Goal: Task Accomplishment & Management: Manage account settings

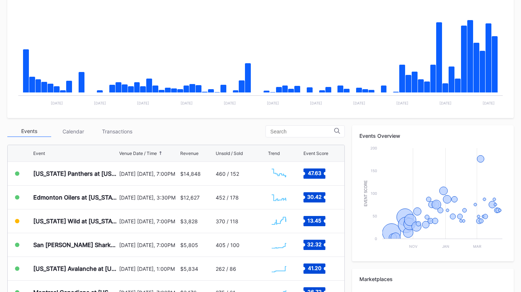
scroll to position [141, 0]
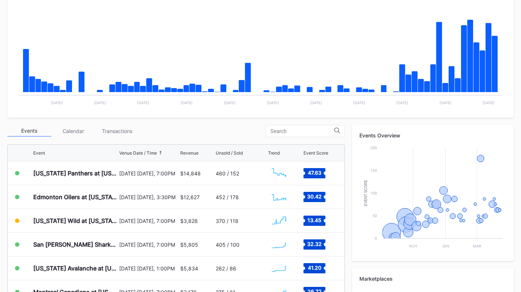
click at [123, 127] on div "Transactions" at bounding box center [117, 130] width 44 height 11
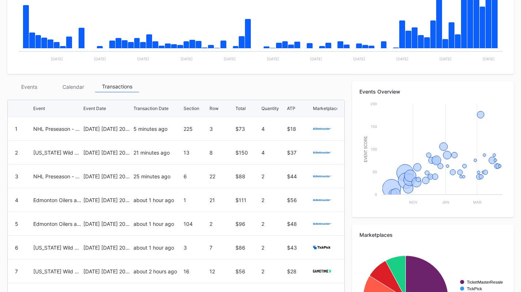
scroll to position [186, 0]
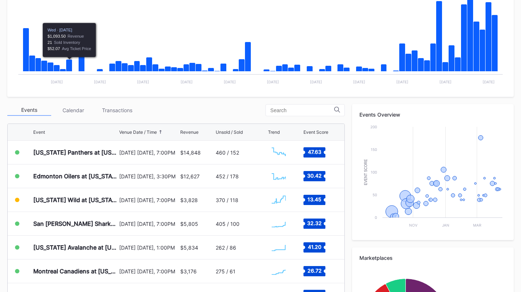
scroll to position [163, 0]
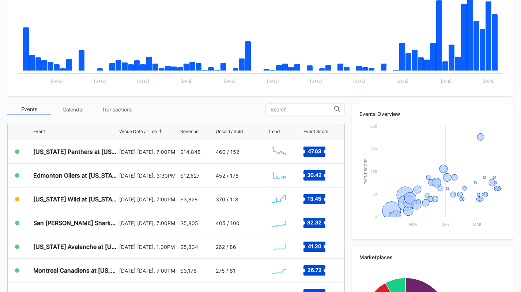
click at [119, 106] on div "Transactions" at bounding box center [117, 109] width 44 height 11
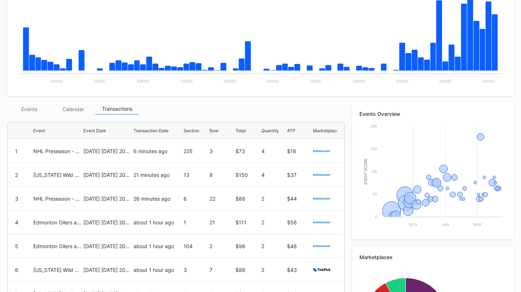
click at [126, 210] on div "3 NHL Preseason - New York Rangers at New Jersey Devils September 21 Sunday 202…" at bounding box center [176, 199] width 337 height 24
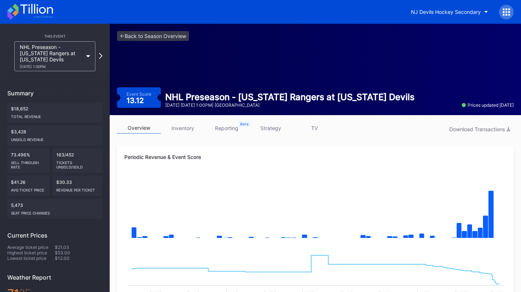
click at [43, 9] on icon at bounding box center [30, 12] width 46 height 16
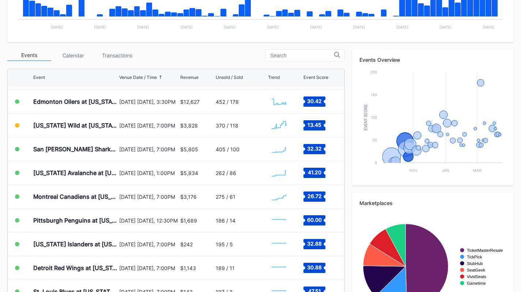
scroll to position [91, 0]
click at [110, 60] on div "Transactions" at bounding box center [117, 55] width 44 height 11
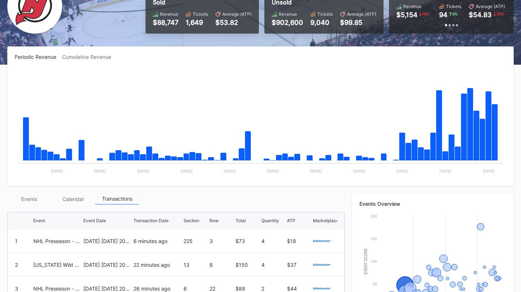
scroll to position [72, 0]
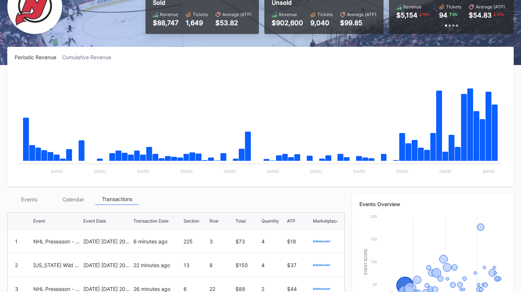
click at [25, 197] on div "Events" at bounding box center [29, 199] width 44 height 11
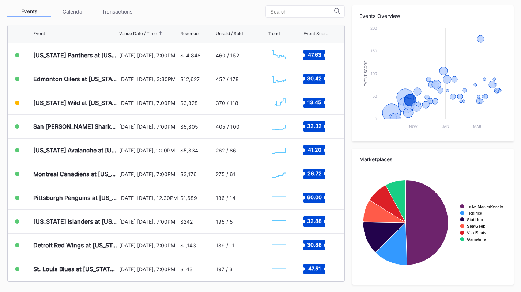
scroll to position [70, 0]
click at [87, 50] on div "Florida Panthers at New Jersey Devils" at bounding box center [75, 55] width 84 height 23
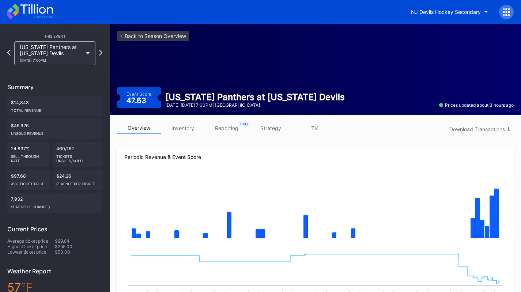
click at [36, 18] on icon at bounding box center [30, 12] width 46 height 16
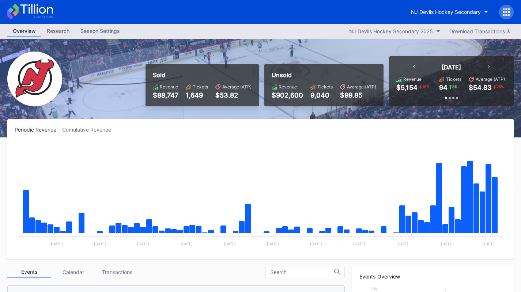
click at [470, 10] on div "NJ Devils Hockey Secondary" at bounding box center [446, 12] width 70 height 6
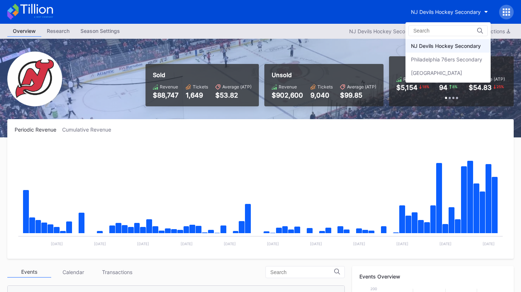
click at [460, 56] on div "Philadelphia 76ers Secondary" at bounding box center [448, 60] width 85 height 14
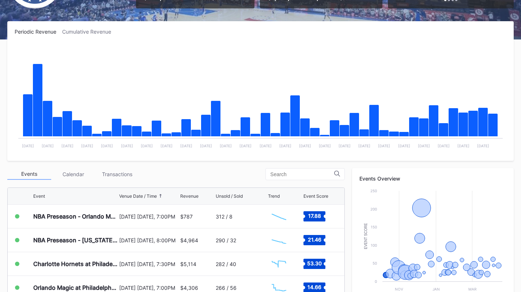
scroll to position [97, 0]
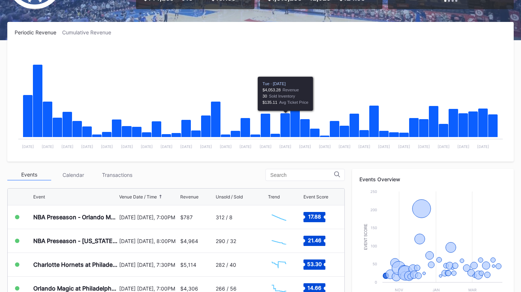
click at [126, 176] on div "Transactions" at bounding box center [117, 174] width 44 height 11
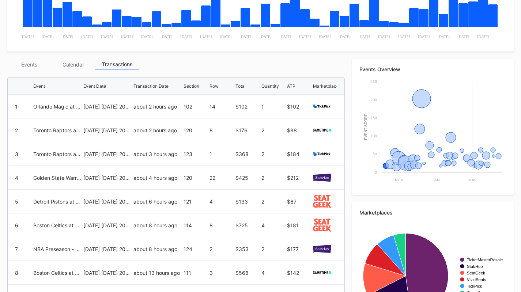
scroll to position [233, 0]
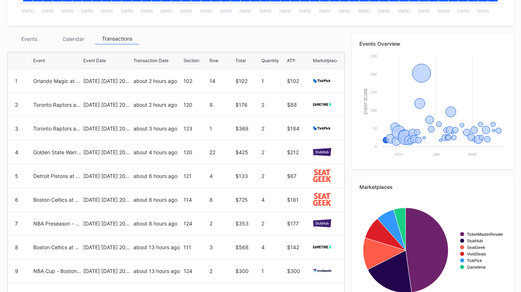
click at [20, 38] on div "Events" at bounding box center [29, 38] width 44 height 11
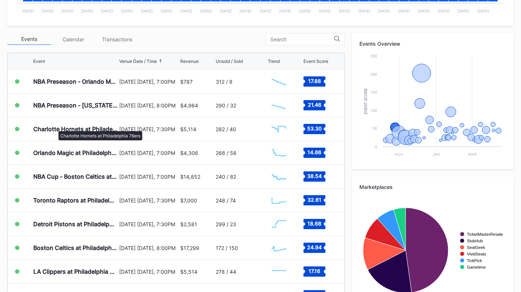
click at [55, 128] on div "Charlotte Hornets at Philadelphia 76ers" at bounding box center [75, 128] width 84 height 7
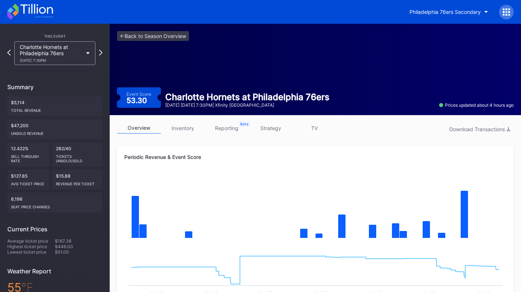
click at [179, 127] on link "inventory" at bounding box center [183, 128] width 44 height 11
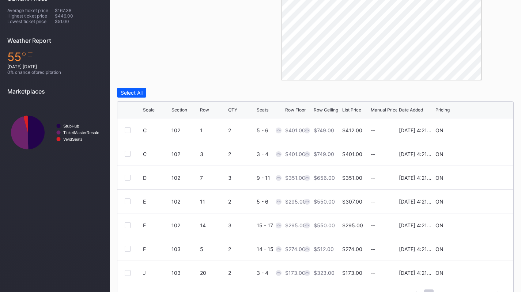
scroll to position [249, 0]
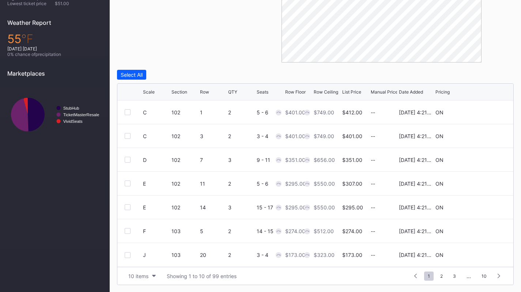
click at [142, 273] on button "10 items" at bounding box center [142, 276] width 35 height 10
click at [146, 256] on div "200 items" at bounding box center [142, 258] width 24 height 6
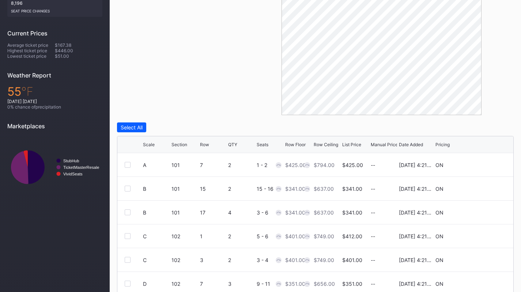
scroll to position [199, 0]
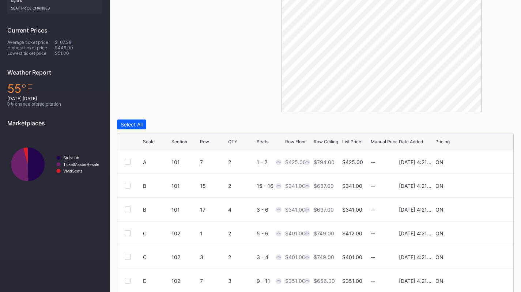
click at [147, 142] on div "Scale" at bounding box center [149, 141] width 12 height 5
click at [481, 164] on icon at bounding box center [483, 162] width 5 height 5
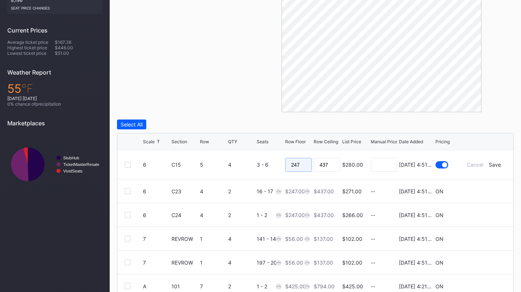
click at [290, 162] on input "247" at bounding box center [298, 165] width 27 height 14
type input "175"
type input "199"
click at [492, 163] on div "Save" at bounding box center [495, 165] width 12 height 6
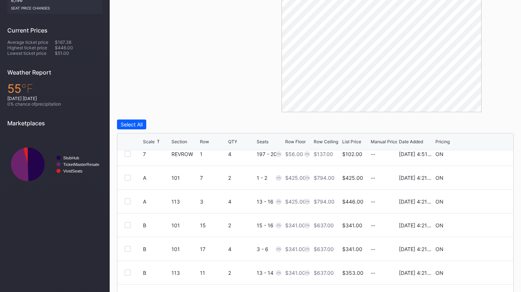
scroll to position [110, 0]
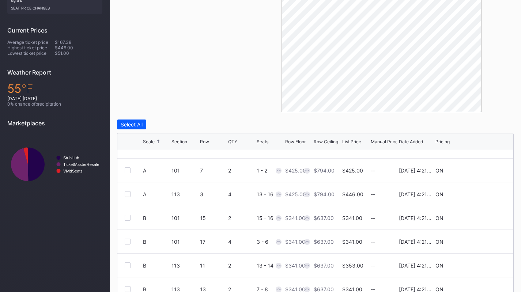
click at [481, 172] on icon at bounding box center [483, 170] width 5 height 5
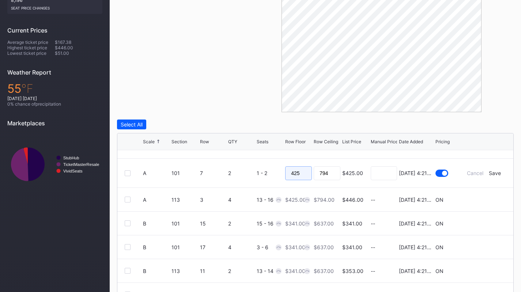
click at [296, 170] on input "425" at bounding box center [298, 173] width 27 height 14
type input "395"
click at [489, 176] on div "Save" at bounding box center [495, 173] width 12 height 6
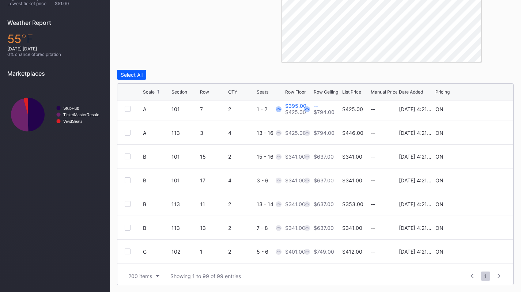
scroll to position [121, 0]
click at [125, 157] on div at bounding box center [128, 158] width 6 height 6
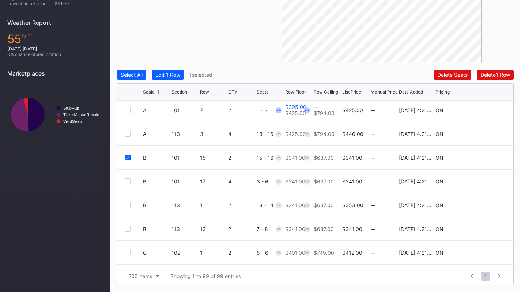
click at [128, 180] on div at bounding box center [128, 182] width 6 height 6
click at [130, 207] on div at bounding box center [128, 205] width 6 height 6
click at [128, 229] on div at bounding box center [128, 229] width 6 height 6
click at [174, 75] on div "Edit 4 Rows" at bounding box center [169, 75] width 28 height 6
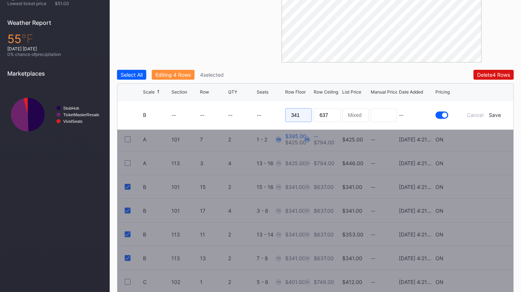
drag, startPoint x: 302, startPoint y: 119, endPoint x: 274, endPoint y: 114, distance: 28.3
click at [274, 114] on form "B -- -- -- -- 341 637 -- Cancel Save" at bounding box center [324, 115] width 363 height 29
type input "319"
click at [495, 114] on div "Save" at bounding box center [495, 115] width 12 height 6
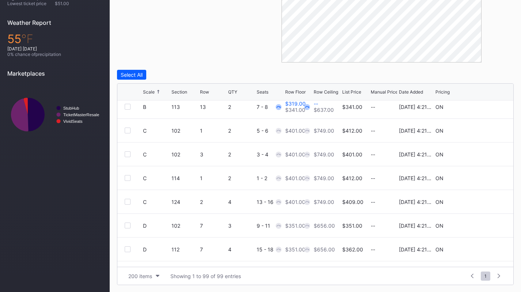
scroll to position [237, 0]
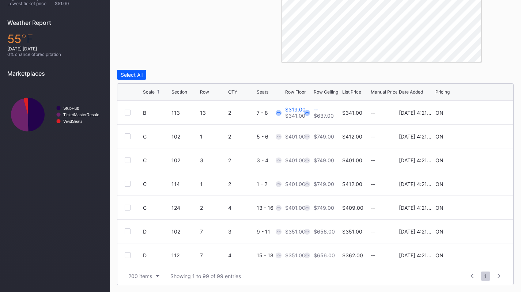
click at [129, 136] on div at bounding box center [128, 137] width 6 height 6
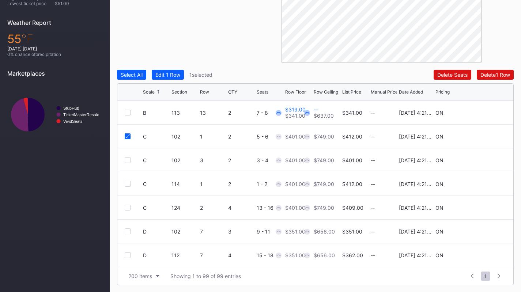
click at [128, 158] on div at bounding box center [128, 160] width 6 height 6
click at [126, 183] on div at bounding box center [128, 184] width 6 height 6
click at [127, 206] on div at bounding box center [128, 208] width 6 height 6
click at [175, 76] on div "Edit 4 Rows" at bounding box center [169, 75] width 28 height 6
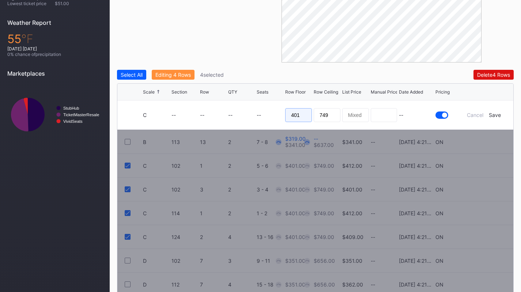
click at [300, 121] on input "401" at bounding box center [298, 115] width 27 height 14
type input "385"
click at [491, 114] on div "Save" at bounding box center [495, 115] width 12 height 6
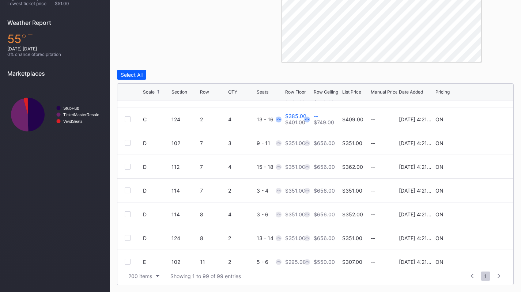
scroll to position [326, 0]
click at [124, 141] on div "D 102 7 3 9 - 11 $351.00 $656.00 $351.00 -- 8/14/2025 4:21PM ON" at bounding box center [315, 143] width 396 height 24
click at [128, 143] on div at bounding box center [128, 143] width 6 height 6
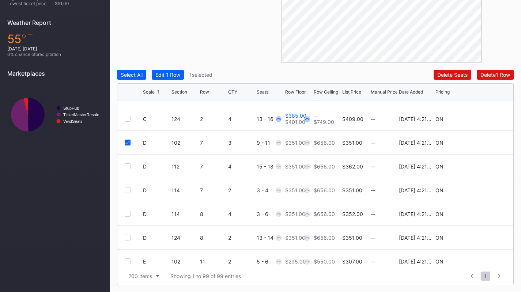
click at [128, 165] on div at bounding box center [128, 167] width 6 height 6
click at [129, 189] on div at bounding box center [128, 190] width 6 height 6
click at [130, 210] on div "D 114 8 4 3 - 6 $351.00 $656.00 $352.00 -- 8/14/2025 4:21PM ON" at bounding box center [315, 214] width 396 height 24
click at [129, 216] on div at bounding box center [128, 214] width 6 height 6
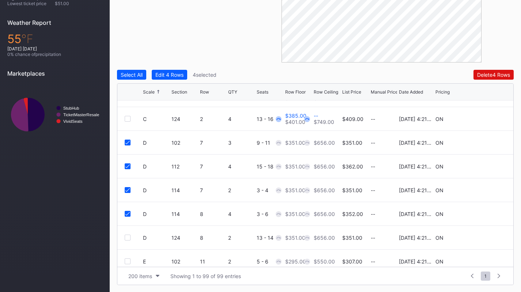
click at [129, 237] on div at bounding box center [128, 238] width 6 height 6
click at [185, 78] on button "Edit 5 Rows" at bounding box center [169, 75] width 35 height 10
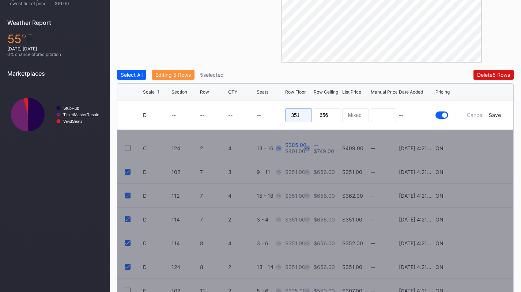
drag, startPoint x: 304, startPoint y: 114, endPoint x: 282, endPoint y: 112, distance: 22.4
click at [282, 112] on form "D -- -- -- -- 351 656 -- Cancel Save" at bounding box center [324, 115] width 363 height 29
type input "325"
click at [496, 115] on div "Save" at bounding box center [495, 115] width 12 height 6
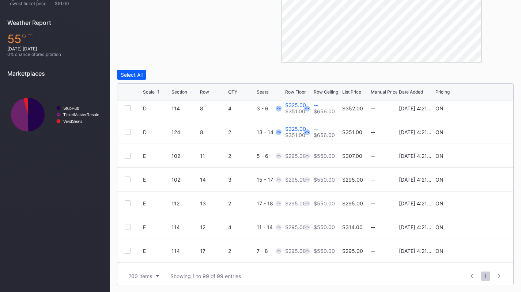
scroll to position [432, 0]
click at [125, 155] on div at bounding box center [128, 156] width 6 height 6
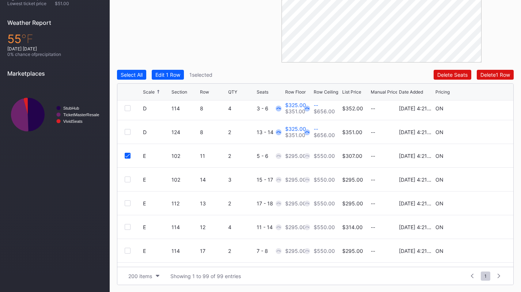
click at [130, 181] on div at bounding box center [128, 180] width 6 height 6
click at [128, 206] on div "E 112 13 2 17 - 18 $295.00 $550.00 $295.00 -- 8/14/2025 4:21PM ON" at bounding box center [315, 204] width 396 height 24
click at [128, 205] on div at bounding box center [128, 203] width 6 height 6
click at [130, 227] on div at bounding box center [128, 227] width 6 height 6
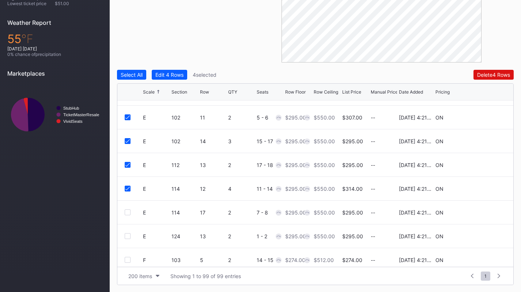
scroll to position [471, 0]
click at [130, 214] on div at bounding box center [128, 212] width 6 height 6
click at [130, 233] on div at bounding box center [128, 236] width 6 height 6
click at [177, 78] on div "Edit 6 Rows" at bounding box center [169, 75] width 28 height 6
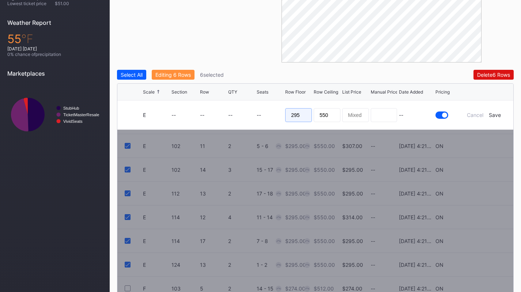
drag, startPoint x: 303, startPoint y: 113, endPoint x: 279, endPoint y: 116, distance: 24.0
click at [279, 116] on form "E -- -- -- -- 295 550 -- Cancel Save" at bounding box center [324, 115] width 363 height 29
type input "270"
click at [494, 114] on div "Save" at bounding box center [495, 115] width 12 height 6
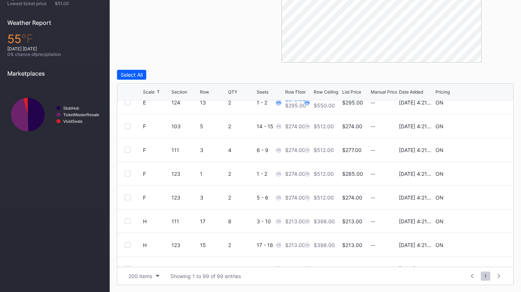
scroll to position [611, 0]
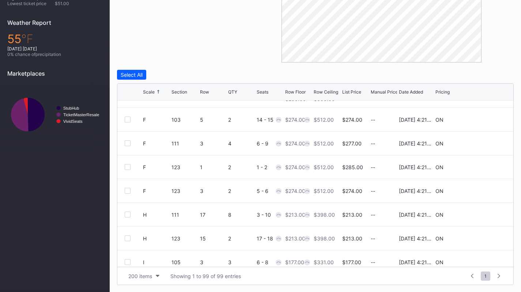
click at [130, 123] on div "F 103 5 2 14 - 15 $274.00 $512.00 $274.00 -- 8/14/2025 4:21PM ON" at bounding box center [315, 120] width 396 height 24
click at [128, 119] on div at bounding box center [128, 120] width 6 height 6
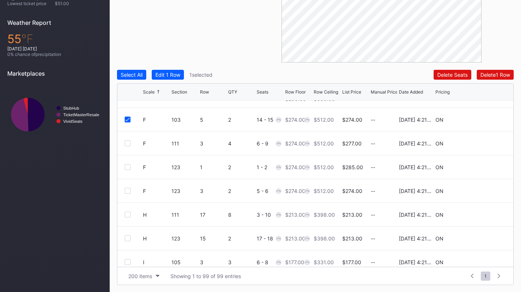
click at [129, 140] on div at bounding box center [128, 143] width 6 height 6
click at [128, 165] on div at bounding box center [128, 167] width 6 height 6
click at [128, 190] on div at bounding box center [128, 191] width 6 height 6
click at [176, 76] on div "Edit 4 Rows" at bounding box center [169, 75] width 28 height 6
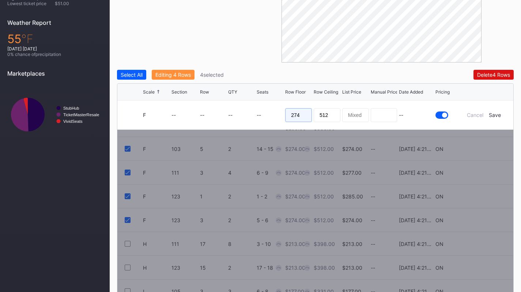
drag, startPoint x: 302, startPoint y: 119, endPoint x: 273, endPoint y: 118, distance: 28.9
click at [273, 118] on form "F -- -- -- -- 274 512 -- Cancel Save" at bounding box center [324, 115] width 363 height 29
type input "255"
click at [494, 115] on div "Save" at bounding box center [495, 115] width 12 height 6
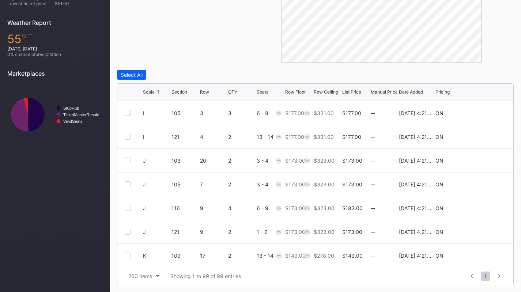
scroll to position [764, 0]
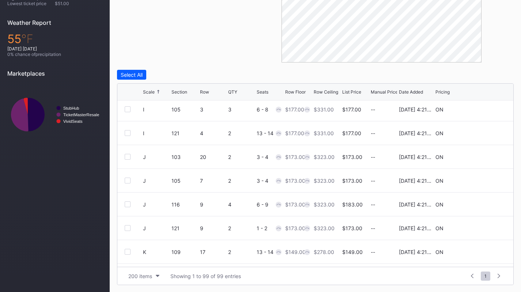
click at [126, 158] on div at bounding box center [128, 157] width 6 height 6
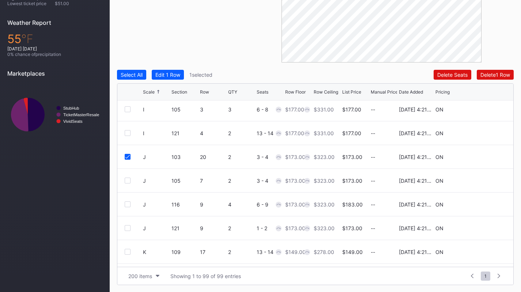
click at [130, 181] on div at bounding box center [128, 181] width 6 height 6
click at [128, 200] on div "J 116 9 4 6 - 9 $173.00 $323.00 $183.00 -- 8/14/2025 4:21PM ON" at bounding box center [315, 205] width 396 height 24
click at [128, 203] on div at bounding box center [128, 205] width 6 height 6
click at [128, 228] on div at bounding box center [128, 228] width 6 height 6
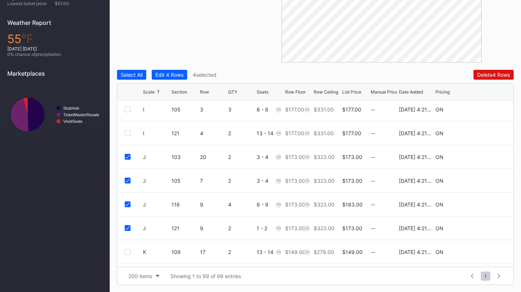
click at [177, 76] on div "Edit 4 Rows" at bounding box center [169, 75] width 28 height 6
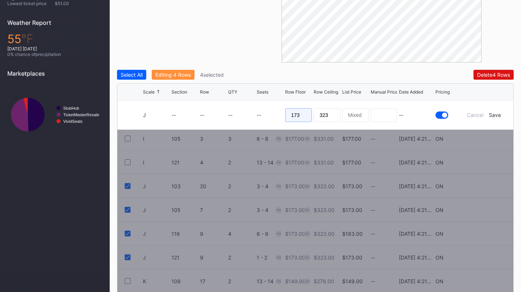
drag, startPoint x: 311, startPoint y: 115, endPoint x: 280, endPoint y: 115, distance: 31.5
click at [280, 115] on form "J -- -- -- -- 173 323 -- Cancel Save" at bounding box center [324, 115] width 363 height 29
type input "160"
click at [498, 116] on div "Save" at bounding box center [495, 115] width 12 height 6
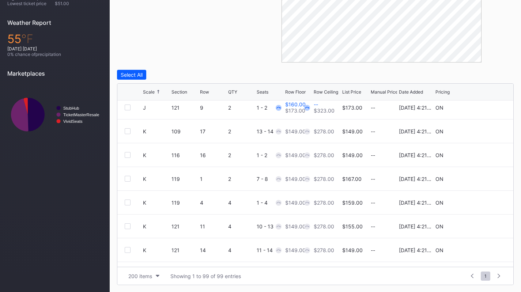
scroll to position [886, 0]
click at [126, 131] on div at bounding box center [128, 130] width 6 height 6
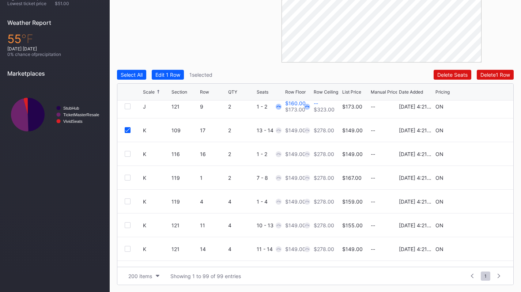
click at [125, 155] on div at bounding box center [128, 154] width 6 height 6
click at [126, 175] on div at bounding box center [128, 178] width 6 height 6
click at [127, 198] on div "K 119 4 4 1 - 4 $149.00 $278.00 $159.00 -- 8/14/2025 4:21PM ON" at bounding box center [315, 202] width 396 height 24
click at [127, 200] on div at bounding box center [128, 202] width 6 height 6
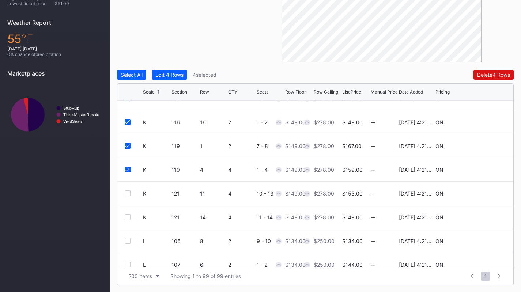
scroll to position [918, 0]
click at [128, 194] on div at bounding box center [128, 193] width 6 height 6
click at [129, 216] on div at bounding box center [128, 217] width 6 height 6
click at [175, 76] on div "Edit 6 Rows" at bounding box center [169, 75] width 28 height 6
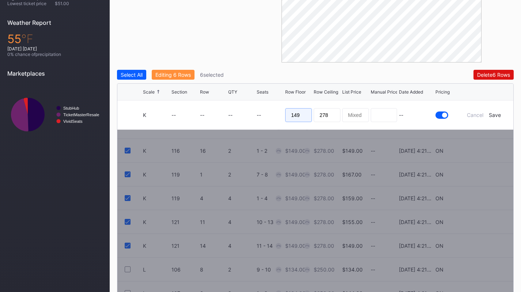
drag, startPoint x: 305, startPoint y: 117, endPoint x: 254, endPoint y: 119, distance: 51.3
click at [254, 119] on form "K -- -- -- -- 149 278 -- Cancel Save" at bounding box center [324, 115] width 363 height 29
type input "135"
click at [494, 116] on div "Save" at bounding box center [495, 115] width 12 height 6
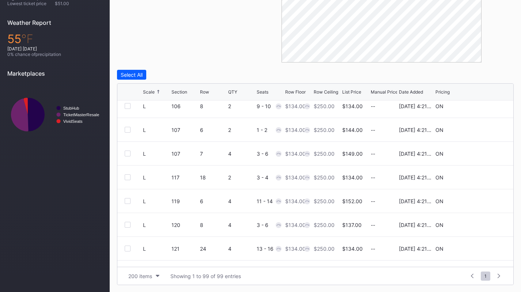
scroll to position [1052, 0]
click at [127, 108] on div at bounding box center [128, 107] width 6 height 6
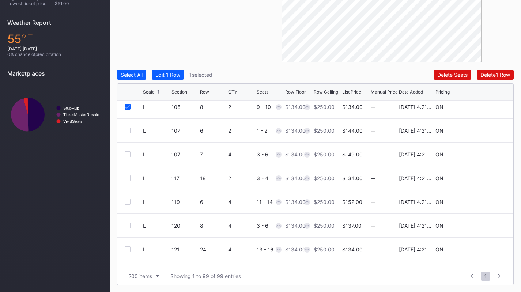
click at [127, 130] on div at bounding box center [128, 131] width 6 height 6
click at [128, 156] on div at bounding box center [128, 154] width 6 height 6
click at [129, 180] on div at bounding box center [128, 178] width 6 height 6
click at [129, 201] on div at bounding box center [128, 202] width 6 height 6
click at [129, 225] on div at bounding box center [128, 226] width 6 height 6
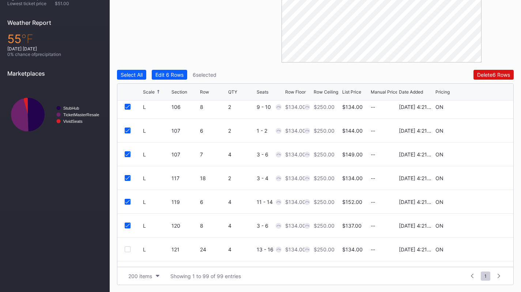
click at [126, 248] on div at bounding box center [128, 250] width 6 height 6
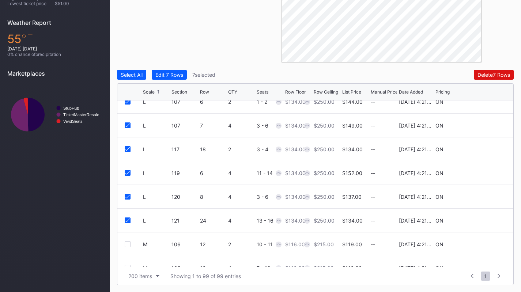
scroll to position [1076, 0]
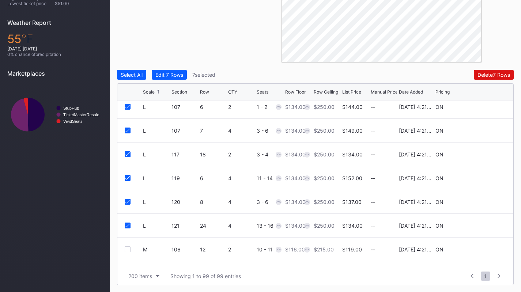
click at [178, 78] on button "Edit 7 Rows" at bounding box center [169, 75] width 35 height 10
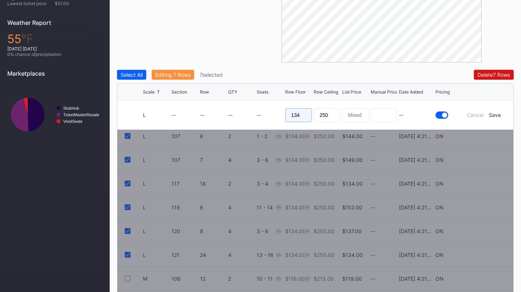
click at [311, 116] on input "134" at bounding box center [298, 115] width 27 height 14
type input "115"
click at [492, 114] on div "Save" at bounding box center [495, 115] width 12 height 6
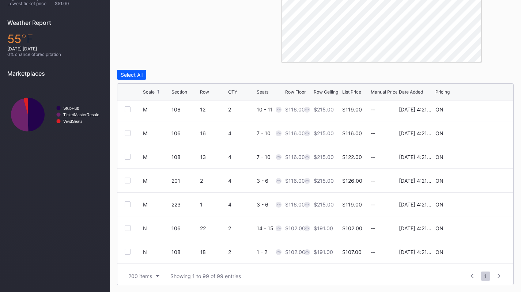
scroll to position [1216, 0]
click at [127, 109] on div at bounding box center [128, 109] width 6 height 6
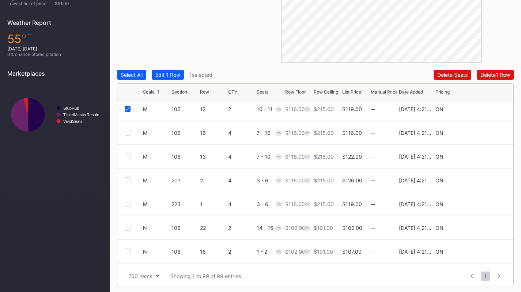
click at [128, 133] on div at bounding box center [128, 133] width 6 height 6
click at [128, 157] on div at bounding box center [128, 157] width 6 height 6
click at [128, 177] on div at bounding box center [128, 180] width 6 height 6
click at [126, 200] on div "M 223 1 4 3 - 6 $116.00 $215.00 $119.00 -- 8/14/2025 4:21PM ON" at bounding box center [315, 204] width 396 height 24
click at [127, 205] on div at bounding box center [128, 204] width 6 height 6
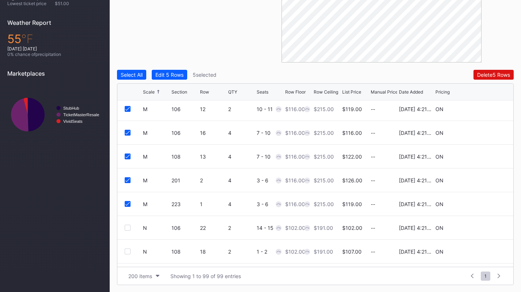
click at [177, 74] on div "Edit 5 Rows" at bounding box center [169, 75] width 28 height 6
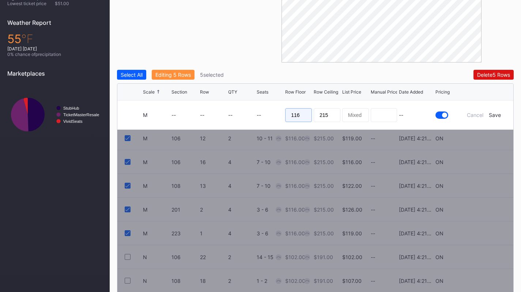
click at [307, 113] on input "116" at bounding box center [298, 115] width 27 height 14
type input "105"
click at [495, 113] on div "Save" at bounding box center [495, 115] width 12 height 6
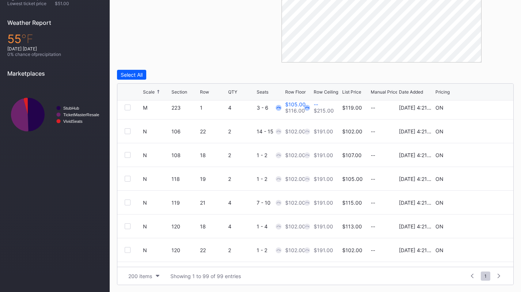
scroll to position [1313, 0]
click at [129, 132] on div at bounding box center [128, 131] width 6 height 6
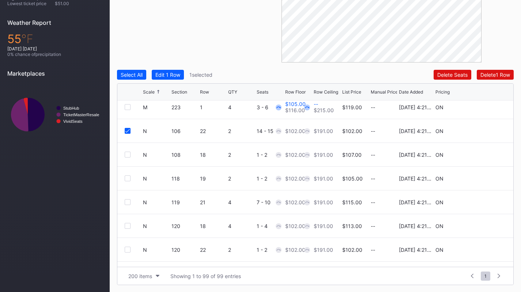
click at [131, 156] on div at bounding box center [134, 155] width 18 height 6
click at [128, 154] on div at bounding box center [128, 155] width 6 height 6
click at [126, 177] on div at bounding box center [128, 179] width 6 height 6
click at [130, 201] on div at bounding box center [128, 202] width 6 height 6
click at [128, 224] on div at bounding box center [128, 226] width 6 height 6
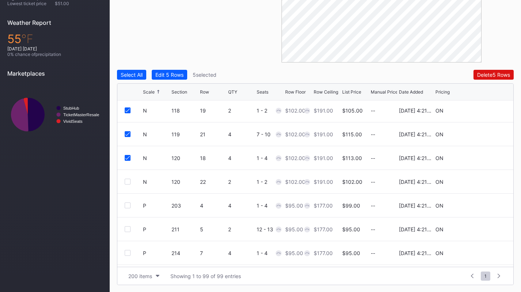
scroll to position [1381, 0]
click at [127, 181] on div at bounding box center [128, 182] width 6 height 6
click at [177, 76] on div "Edit 6 Rows" at bounding box center [169, 75] width 28 height 6
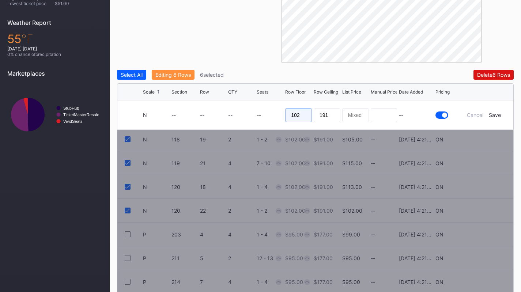
drag, startPoint x: 302, startPoint y: 115, endPoint x: 269, endPoint y: 107, distance: 34.1
click at [269, 107] on form "N -- -- -- -- 102 191 -- Cancel Save" at bounding box center [324, 115] width 363 height 29
type input "85"
click at [491, 114] on div "Save" at bounding box center [495, 115] width 12 height 6
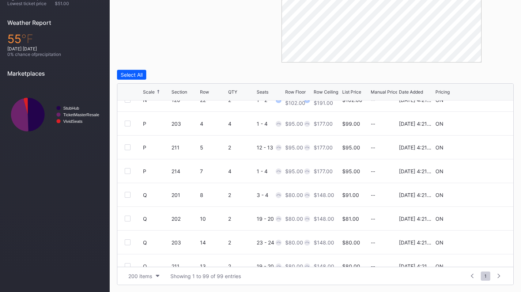
scroll to position [1465, 0]
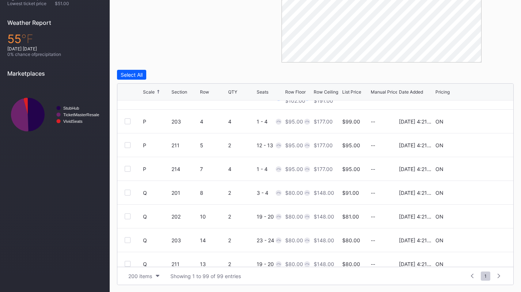
click at [124, 121] on div "P 203 4 4 1 - 4 $95.00 $177.00 $99.00 -- 8/14/2025 4:21PM ON" at bounding box center [315, 122] width 396 height 24
click at [127, 123] on div at bounding box center [128, 122] width 6 height 6
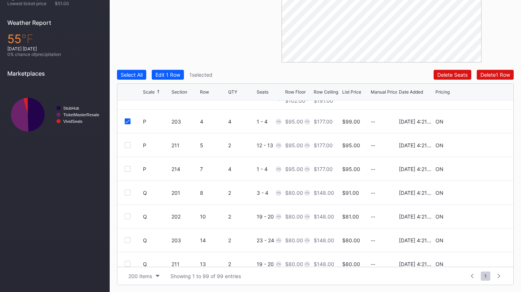
click at [129, 145] on div at bounding box center [128, 145] width 6 height 6
click at [128, 169] on div at bounding box center [128, 169] width 6 height 6
click at [127, 194] on div at bounding box center [128, 193] width 6 height 6
click at [127, 194] on icon at bounding box center [127, 193] width 4 height 4
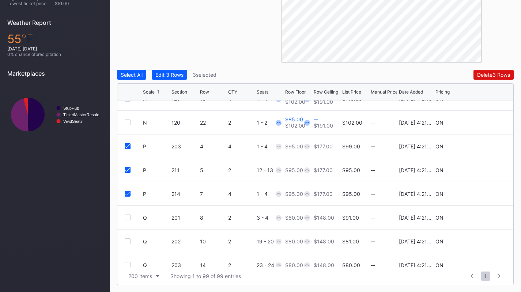
scroll to position [1440, 0]
click at [175, 79] on button "Edit 3 Rows" at bounding box center [169, 75] width 35 height 10
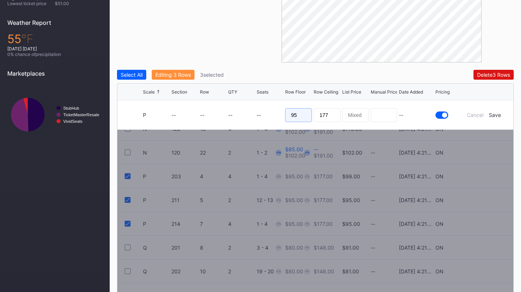
click at [301, 113] on input "95" at bounding box center [298, 115] width 27 height 14
type input "80"
click at [496, 111] on form "P -- -- -- -- 80 177 -- Cancel Save" at bounding box center [324, 115] width 363 height 29
click at [496, 113] on div "Save" at bounding box center [495, 115] width 12 height 6
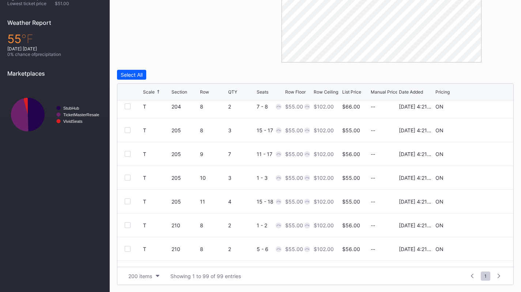
scroll to position [2188, 0]
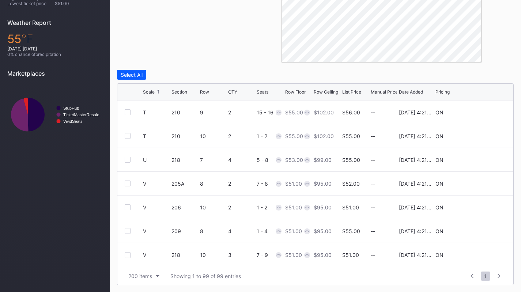
click at [130, 256] on div at bounding box center [128, 255] width 6 height 6
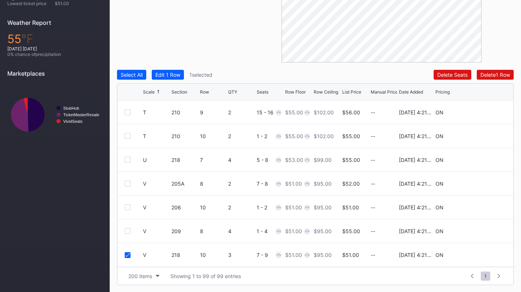
click at [127, 230] on div at bounding box center [128, 231] width 6 height 6
click at [128, 207] on div at bounding box center [128, 208] width 6 height 6
click at [127, 183] on div at bounding box center [128, 184] width 6 height 6
click at [177, 76] on div "Edit 4 Rows" at bounding box center [169, 75] width 28 height 6
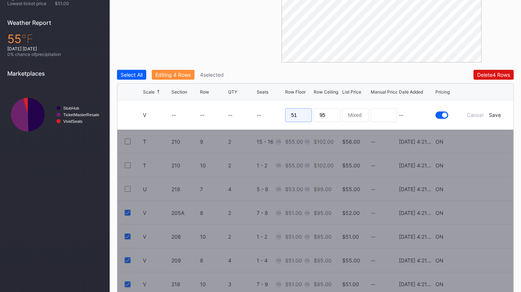
drag, startPoint x: 303, startPoint y: 115, endPoint x: 260, endPoint y: 110, distance: 43.5
click at [260, 110] on form "V -- -- -- -- 51 95 -- Cancel Save" at bounding box center [324, 115] width 363 height 29
type input "40"
click at [500, 116] on div "Save" at bounding box center [495, 115] width 12 height 6
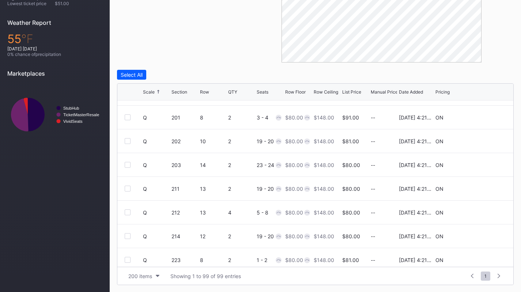
scroll to position [1541, 0]
click at [129, 116] on div at bounding box center [128, 117] width 6 height 6
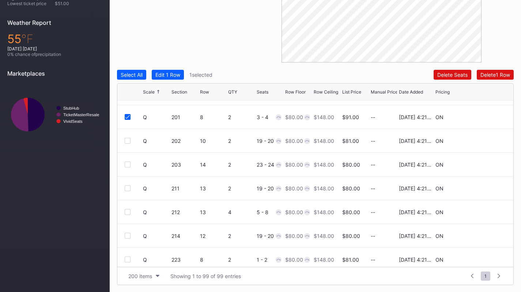
click at [129, 139] on div at bounding box center [128, 141] width 6 height 6
click at [129, 165] on div at bounding box center [128, 165] width 6 height 6
click at [129, 188] on div at bounding box center [128, 188] width 6 height 6
click at [128, 211] on div at bounding box center [128, 212] width 6 height 6
click at [128, 236] on div at bounding box center [128, 236] width 6 height 6
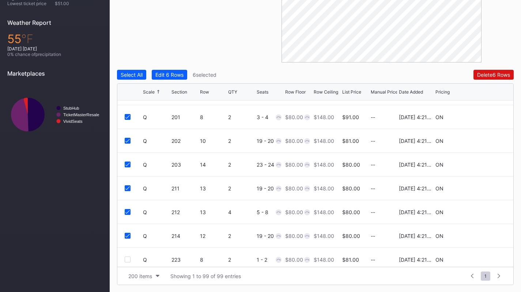
click at [128, 260] on div at bounding box center [128, 260] width 6 height 6
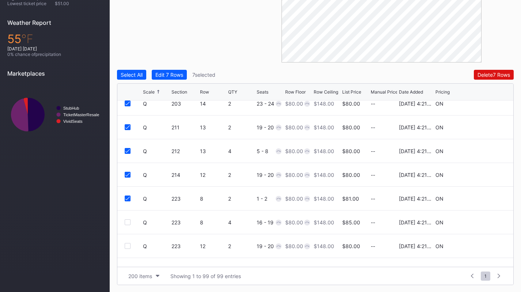
scroll to position [1605, 0]
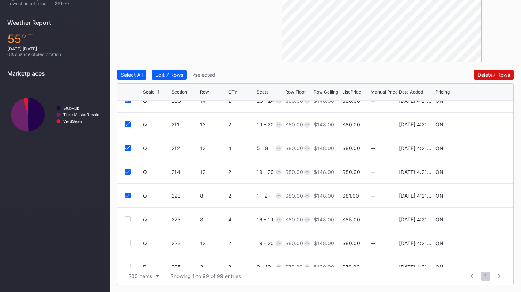
click at [129, 222] on div "Q 223 8 4 16 - 19 $80.00 $148.00 $85.00 -- 8/14/2025 4:21PM ON" at bounding box center [315, 220] width 396 height 24
click at [128, 221] on div at bounding box center [128, 220] width 6 height 6
click at [128, 241] on div at bounding box center [128, 243] width 6 height 6
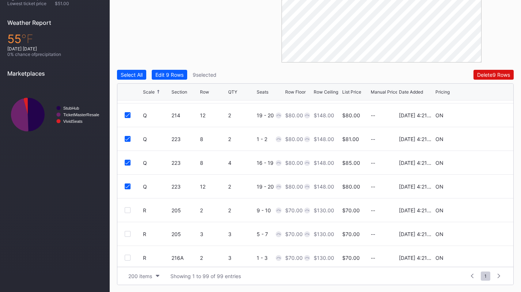
scroll to position [1662, 0]
click at [174, 76] on div "Edit 9 Rows" at bounding box center [169, 75] width 28 height 6
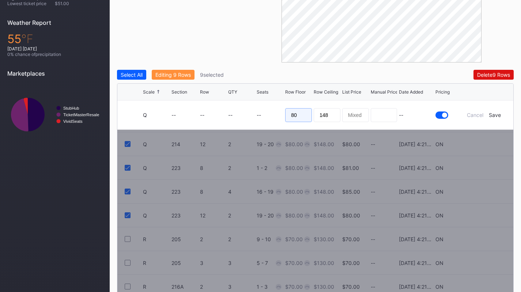
drag, startPoint x: 297, startPoint y: 112, endPoint x: 282, endPoint y: 112, distance: 14.6
click at [282, 112] on form "Q -- -- -- -- 80 148 -- Cancel Save" at bounding box center [324, 115] width 363 height 29
type input "70"
click at [492, 113] on div "Save" at bounding box center [495, 115] width 12 height 6
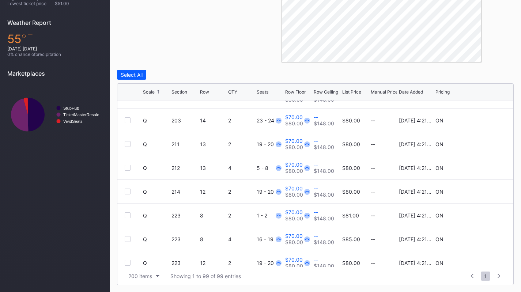
scroll to position [1706, 0]
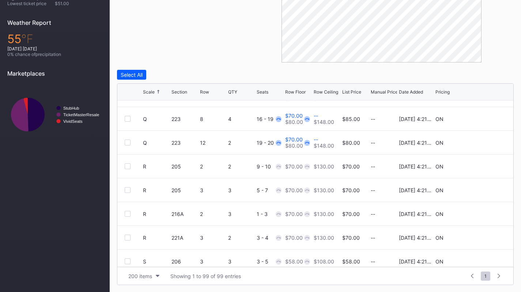
click at [129, 164] on div at bounding box center [128, 167] width 6 height 6
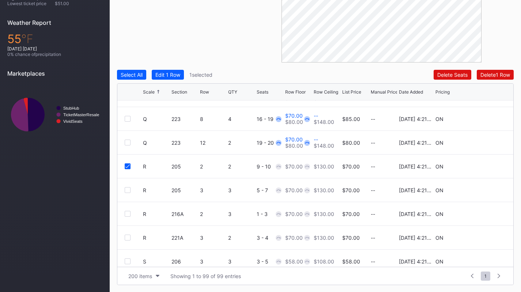
click at [128, 189] on div at bounding box center [128, 190] width 6 height 6
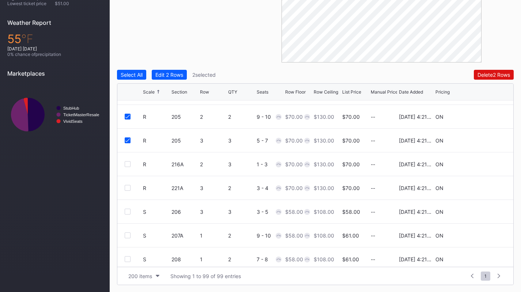
scroll to position [1758, 0]
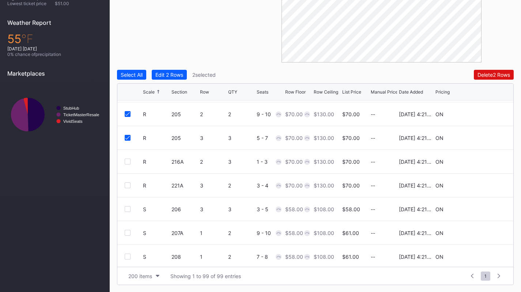
click at [129, 159] on div at bounding box center [128, 162] width 6 height 6
click at [128, 183] on div at bounding box center [128, 186] width 6 height 6
click at [181, 80] on div "Select All Edit 4 Rows 4 selected Delete 4 Rows Scale Section Row QTY Seats Row…" at bounding box center [315, 177] width 397 height 215
click at [180, 78] on button "Edit 4 Rows" at bounding box center [169, 75] width 35 height 10
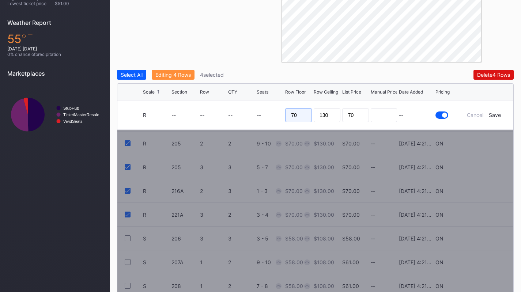
click at [303, 118] on input "70" at bounding box center [298, 115] width 27 height 14
type input "60"
click at [495, 113] on div "Save" at bounding box center [495, 115] width 12 height 6
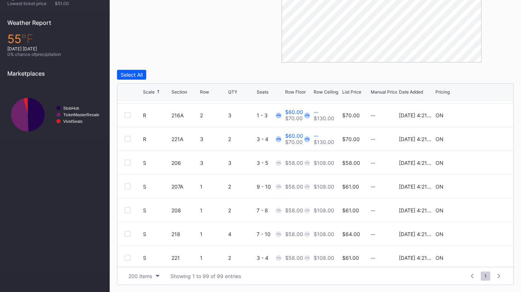
scroll to position [1811, 0]
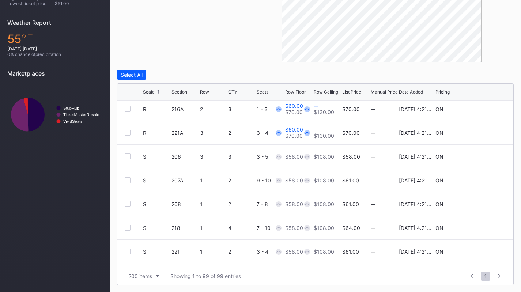
click at [129, 156] on div at bounding box center [128, 157] width 6 height 6
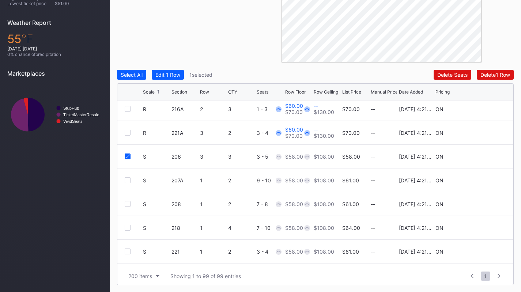
click at [128, 178] on div at bounding box center [128, 180] width 6 height 6
click at [129, 202] on div at bounding box center [128, 204] width 6 height 6
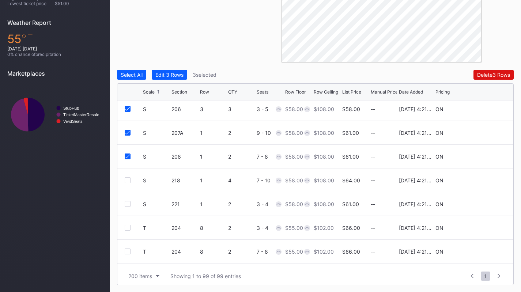
scroll to position [1860, 0]
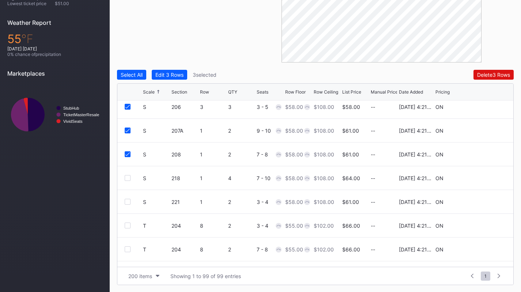
click at [129, 178] on div at bounding box center [128, 178] width 6 height 6
click at [129, 204] on div at bounding box center [128, 202] width 6 height 6
click at [176, 77] on div "Edit 5 Rows" at bounding box center [169, 75] width 28 height 6
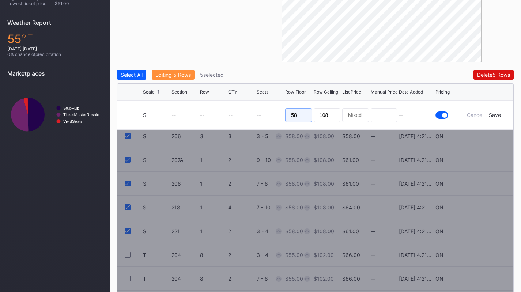
click at [303, 117] on input "58" at bounding box center [298, 115] width 27 height 14
type input "50"
click at [500, 117] on div "Save" at bounding box center [495, 115] width 12 height 6
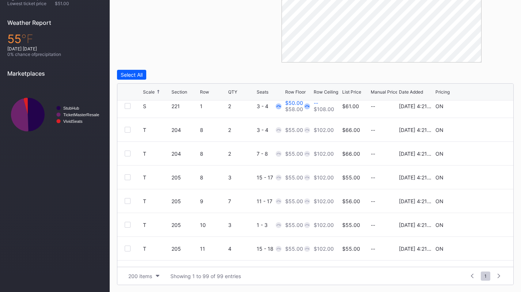
scroll to position [1957, 0]
click at [130, 129] on div at bounding box center [128, 130] width 6 height 6
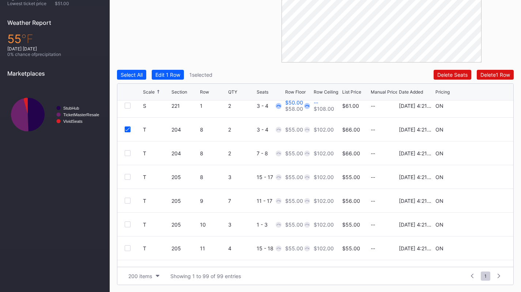
click at [130, 151] on div at bounding box center [128, 153] width 6 height 6
click at [127, 180] on div "T 205 8 3 15 - 17 $55.00 $102.00 $55.00 -- 8/14/2025 4:21PM ON" at bounding box center [315, 177] width 396 height 24
click at [127, 179] on div at bounding box center [128, 177] width 6 height 6
click at [128, 199] on div at bounding box center [128, 201] width 6 height 6
click at [129, 223] on div at bounding box center [128, 225] width 6 height 6
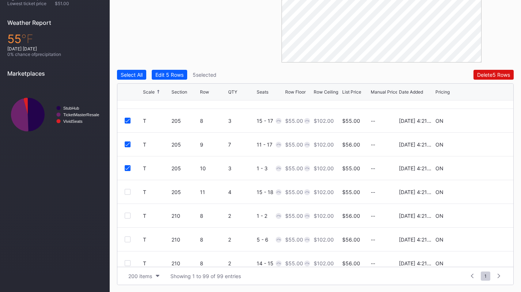
scroll to position [2013, 0]
click at [129, 194] on div at bounding box center [128, 192] width 6 height 6
click at [130, 216] on div at bounding box center [128, 216] width 6 height 6
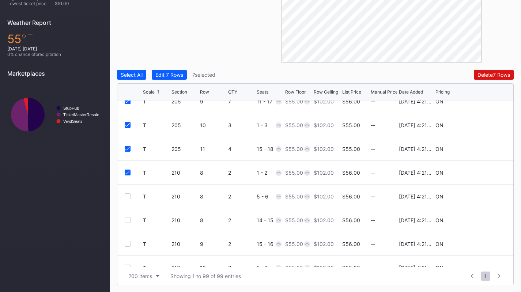
scroll to position [2060, 0]
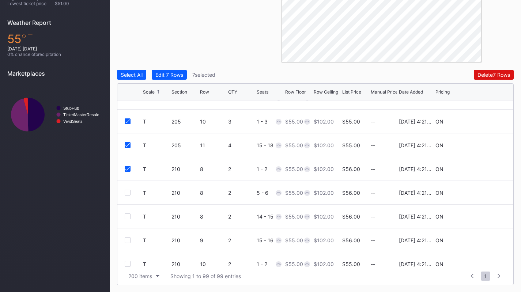
click at [128, 193] on div at bounding box center [128, 193] width 6 height 6
click at [129, 216] on div at bounding box center [128, 217] width 6 height 6
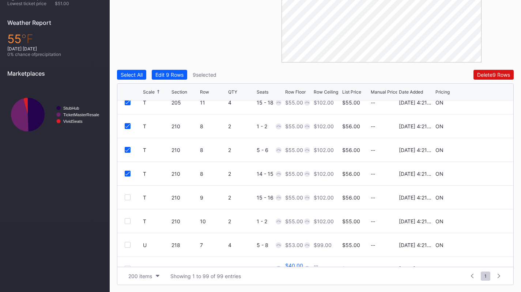
scroll to position [2108, 0]
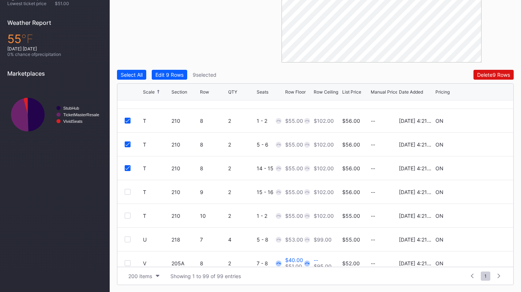
click at [130, 192] on div at bounding box center [128, 192] width 6 height 6
click at [130, 214] on div at bounding box center [128, 216] width 6 height 6
click at [129, 241] on div at bounding box center [128, 240] width 6 height 6
click at [181, 75] on div "Edit 12 Rows" at bounding box center [170, 75] width 30 height 6
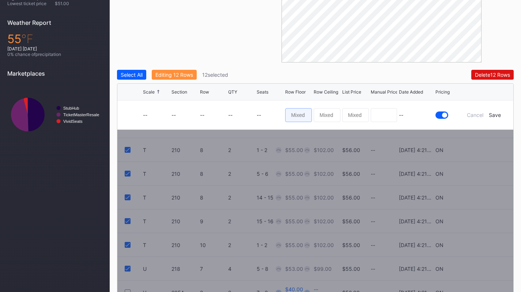
click at [295, 119] on input at bounding box center [298, 115] width 27 height 14
type input "46"
click at [492, 116] on div "Save" at bounding box center [495, 115] width 12 height 6
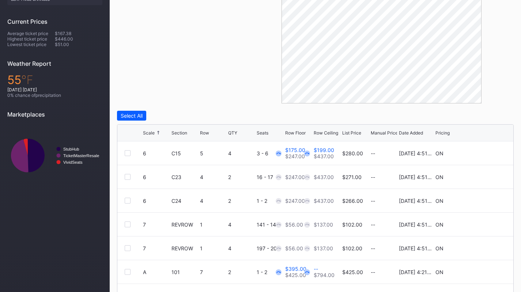
scroll to position [207, 0]
click at [128, 179] on div at bounding box center [128, 178] width 6 height 6
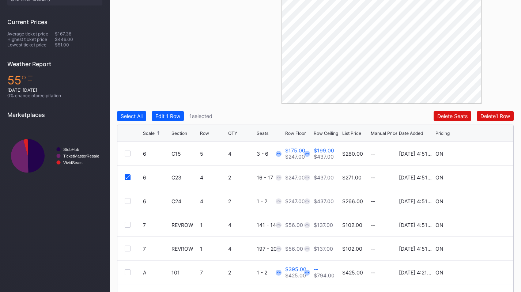
click at [128, 198] on div at bounding box center [128, 201] width 6 height 6
click at [183, 115] on div "Edit 2 Rows" at bounding box center [169, 116] width 28 height 6
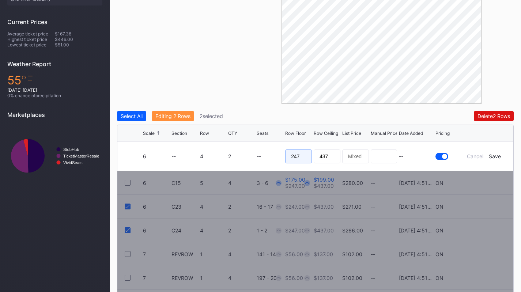
drag, startPoint x: 302, startPoint y: 158, endPoint x: 255, endPoint y: 152, distance: 47.6
click at [255, 152] on form "6 -- 4 2 -- 247 437 -- Cancel Save" at bounding box center [324, 156] width 363 height 29
type input "155"
click at [493, 155] on div "Save" at bounding box center [495, 156] width 12 height 6
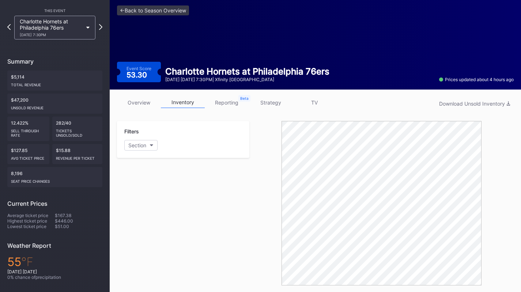
scroll to position [0, 0]
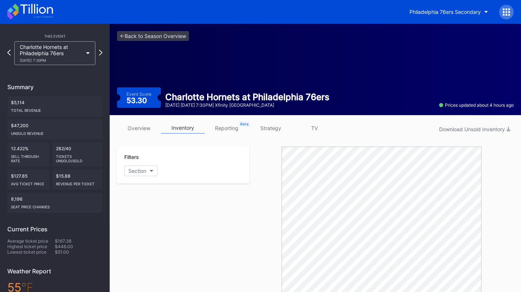
click at [281, 127] on link "strategy" at bounding box center [271, 128] width 44 height 11
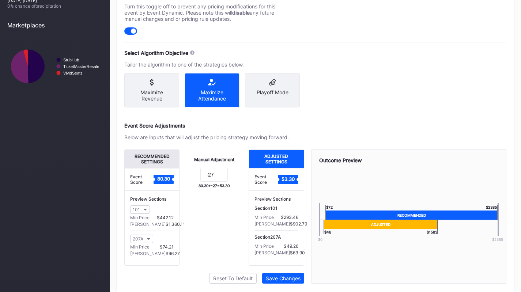
scroll to position [298, 0]
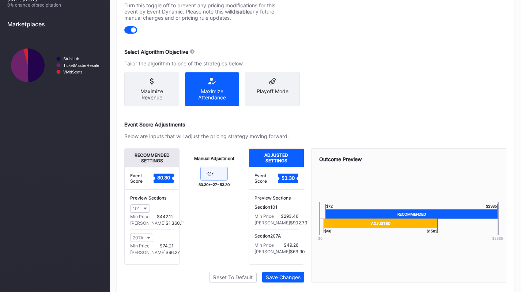
click at [222, 181] on input "-27" at bounding box center [213, 174] width 27 height 14
type input "-29"
click at [283, 281] on div "Save Changes" at bounding box center [283, 277] width 35 height 6
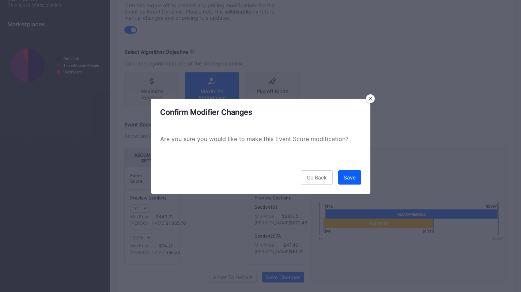
click at [348, 176] on div "Save" at bounding box center [350, 178] width 12 height 6
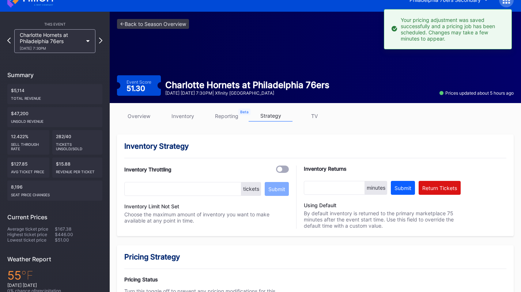
scroll to position [0, 0]
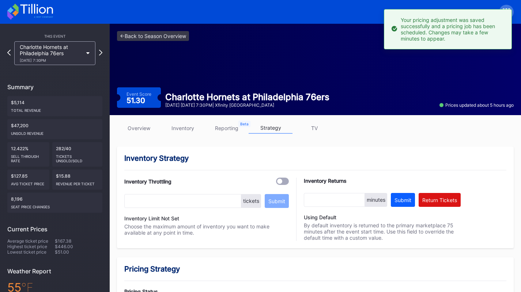
click at [79, 57] on div "Charlotte Hornets at Philadelphia 76ers 10/25 Saturday 7:30PM" at bounding box center [51, 53] width 63 height 19
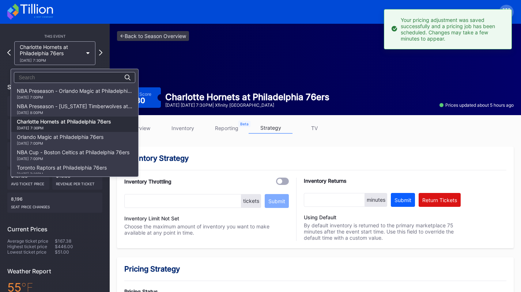
scroll to position [31, 0]
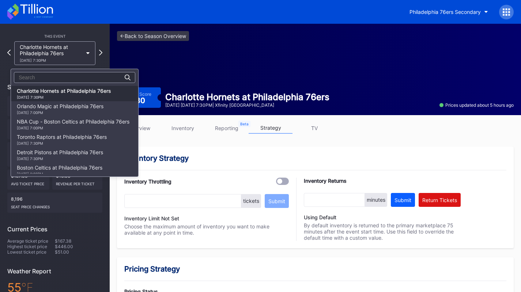
click at [81, 108] on div "Orlando Magic at Philadelphia 76ers 10/27 Monday 7:00PM" at bounding box center [60, 109] width 87 height 12
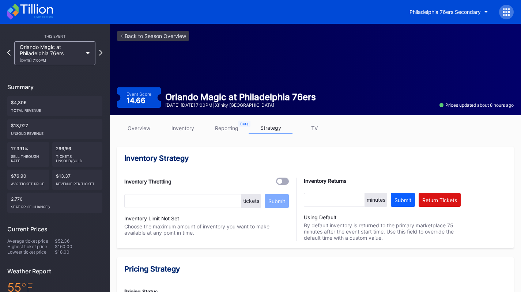
click at [175, 126] on link "inventory" at bounding box center [183, 128] width 44 height 11
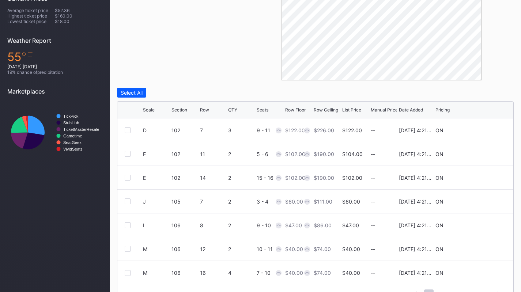
scroll to position [249, 0]
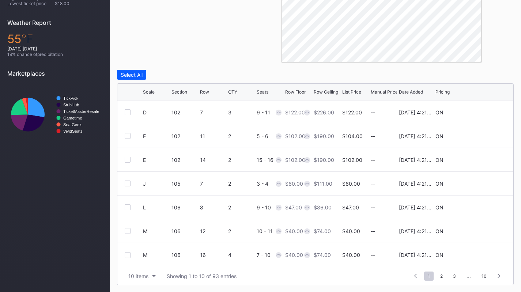
click at [145, 280] on button "10 items" at bounding box center [142, 276] width 35 height 10
click at [146, 263] on div "200 items" at bounding box center [142, 258] width 35 height 14
click at [150, 92] on div "Scale" at bounding box center [149, 91] width 12 height 5
click at [126, 112] on div at bounding box center [128, 112] width 6 height 6
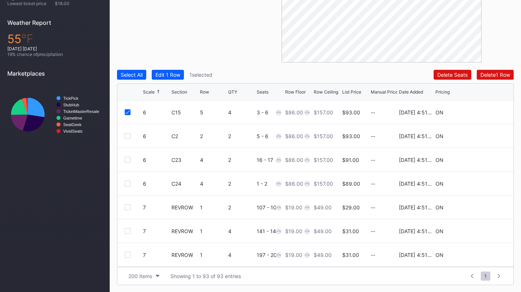
click at [128, 136] on div at bounding box center [128, 136] width 6 height 6
click at [128, 160] on div at bounding box center [128, 160] width 6 height 6
click at [128, 182] on div at bounding box center [128, 184] width 6 height 6
click at [181, 77] on div "Edit 4 Rows" at bounding box center [169, 75] width 28 height 6
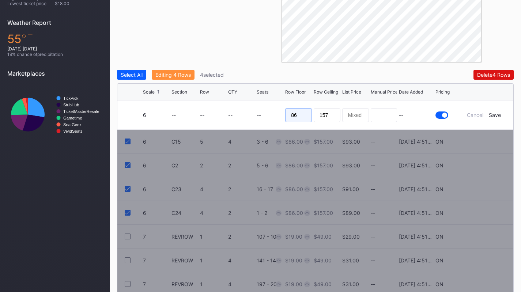
drag, startPoint x: 311, startPoint y: 115, endPoint x: 264, endPoint y: 112, distance: 46.6
click at [264, 112] on form "6 -- -- -- -- 86 157 -- Cancel Save" at bounding box center [324, 115] width 363 height 29
type input "75"
click at [498, 112] on div "Save" at bounding box center [495, 115] width 12 height 6
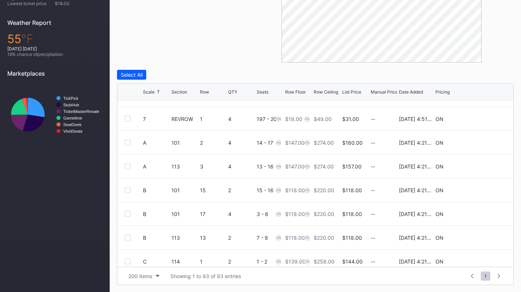
scroll to position [149, 0]
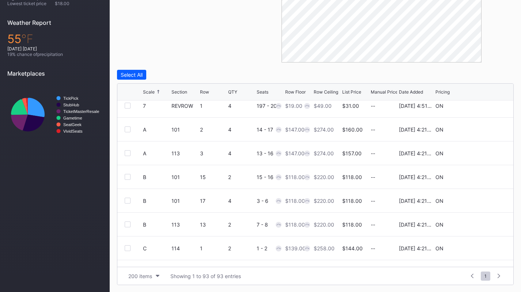
click at [128, 129] on div at bounding box center [128, 130] width 6 height 6
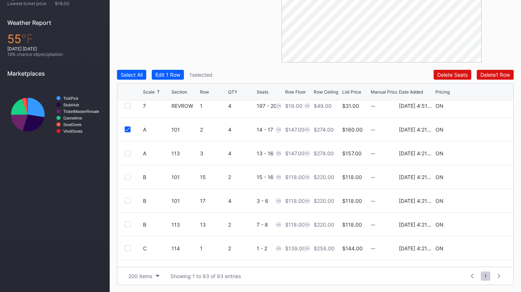
click at [128, 150] on div "A 113 3 4 13 - 16 $147.00 $274.00 $157.00 -- 8/14/2025 4:21PM ON" at bounding box center [315, 154] width 396 height 24
click at [128, 153] on div at bounding box center [128, 153] width 6 height 6
click at [168, 74] on div "Edit 2 Rows" at bounding box center [169, 75] width 28 height 6
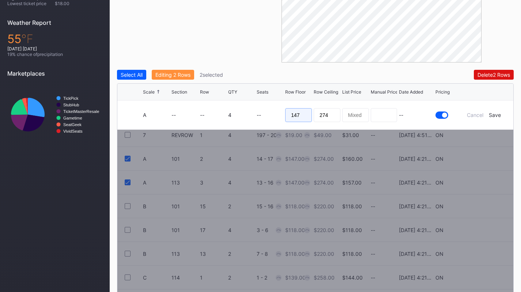
drag, startPoint x: 301, startPoint y: 112, endPoint x: 279, endPoint y: 108, distance: 22.0
click at [279, 108] on form "A -- -- 4 -- 147 274 -- Cancel Save" at bounding box center [324, 115] width 363 height 29
type input "125"
click at [500, 115] on div "Save" at bounding box center [495, 115] width 12 height 6
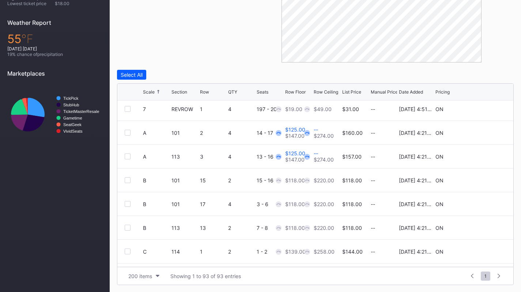
scroll to position [175, 0]
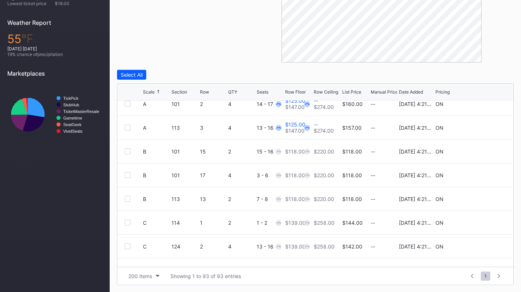
click at [130, 149] on div at bounding box center [128, 152] width 6 height 6
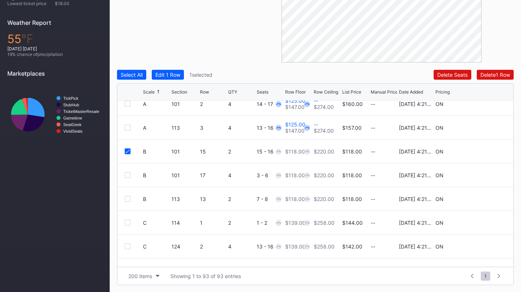
click at [128, 173] on div at bounding box center [128, 175] width 6 height 6
click at [127, 198] on div at bounding box center [128, 199] width 6 height 6
click at [181, 77] on div "Edit 3 Rows" at bounding box center [169, 75] width 28 height 6
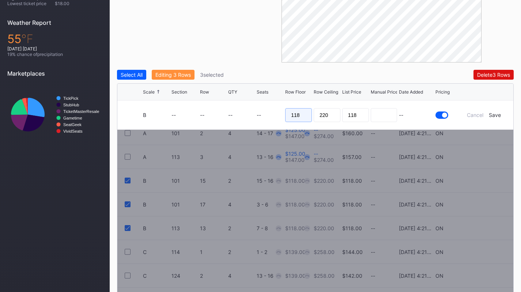
drag, startPoint x: 299, startPoint y: 112, endPoint x: 275, endPoint y: 106, distance: 24.0
click at [275, 106] on form "B -- -- -- -- 118 220 118 -- Cancel Save" at bounding box center [324, 115] width 363 height 29
type input "105"
click at [498, 112] on div "Save" at bounding box center [495, 115] width 12 height 6
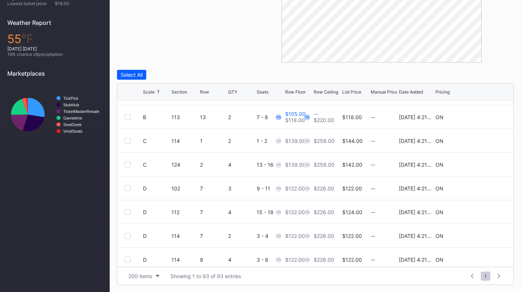
scroll to position [257, 0]
click at [130, 139] on div at bounding box center [128, 141] width 6 height 6
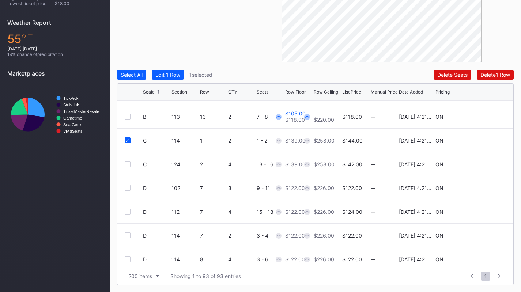
click at [127, 164] on div at bounding box center [128, 164] width 6 height 6
click at [172, 77] on div "Edit 2 Rows" at bounding box center [169, 75] width 28 height 6
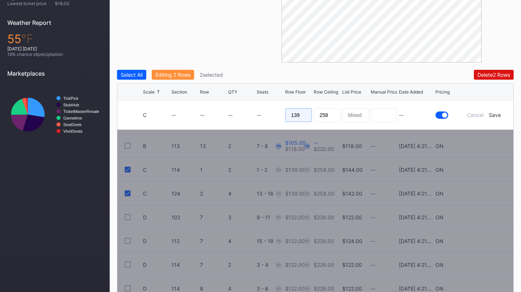
drag, startPoint x: 296, startPoint y: 115, endPoint x: 313, endPoint y: 109, distance: 17.7
click at [313, 109] on form "C -- -- -- -- 139 258 -- Cancel Save" at bounding box center [324, 115] width 363 height 29
click at [301, 113] on input "139" at bounding box center [298, 115] width 27 height 14
type input "120"
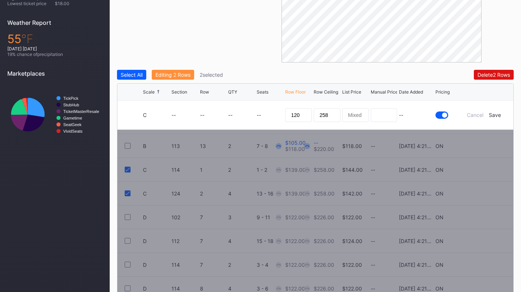
click at [493, 112] on div "Save" at bounding box center [495, 115] width 12 height 6
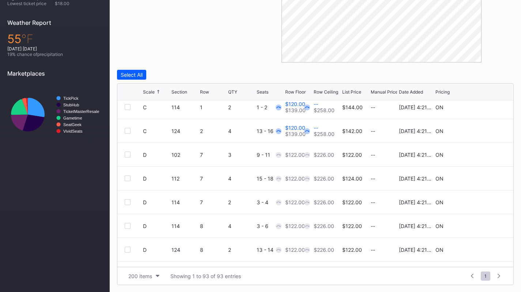
scroll to position [295, 0]
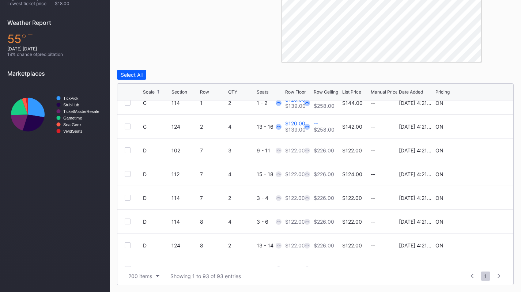
click at [128, 151] on div at bounding box center [128, 150] width 6 height 6
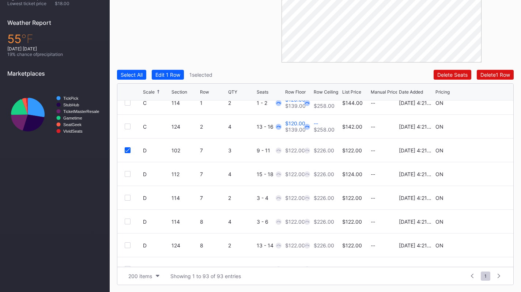
click at [128, 174] on div at bounding box center [128, 174] width 6 height 6
click at [128, 194] on div "D 114 7 2 3 - 4 $122.00 $226.00 $122.00 -- 8/14/2025 4:21PM ON" at bounding box center [315, 198] width 396 height 24
click at [128, 198] on div at bounding box center [128, 198] width 6 height 6
click at [128, 220] on div at bounding box center [128, 222] width 6 height 6
click at [128, 244] on div at bounding box center [128, 246] width 6 height 6
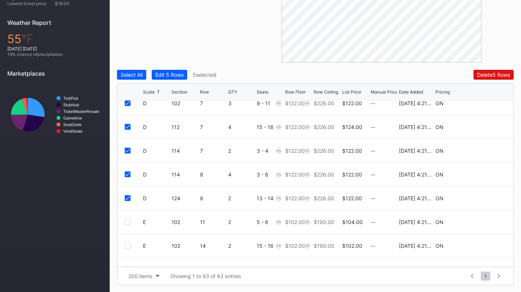
scroll to position [342, 0]
click at [175, 78] on button "Edit 5 Rows" at bounding box center [169, 75] width 35 height 10
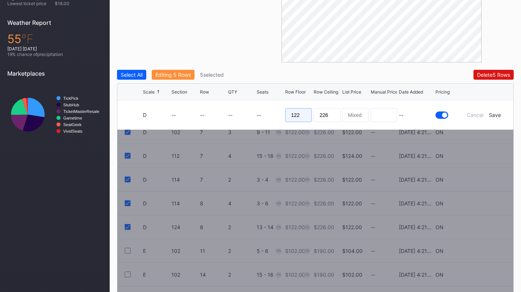
drag, startPoint x: 306, startPoint y: 113, endPoint x: 256, endPoint y: 103, distance: 51.2
click at [256, 103] on form "D -- -- -- -- 122 226 -- Cancel Save" at bounding box center [324, 115] width 363 height 29
type input "105"
click at [498, 115] on div "Save" at bounding box center [495, 115] width 12 height 6
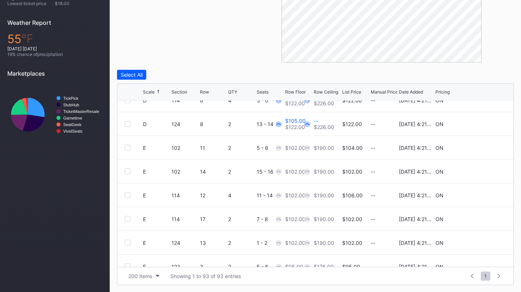
scroll to position [418, 0]
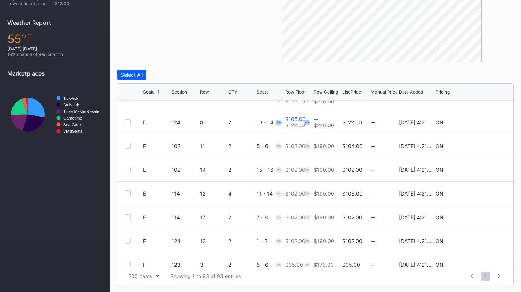
click at [128, 147] on div at bounding box center [128, 146] width 6 height 6
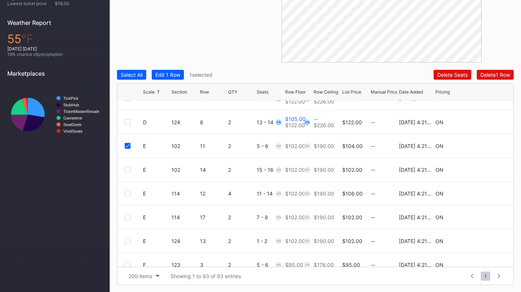
click at [128, 170] on div at bounding box center [128, 170] width 6 height 6
click at [129, 191] on div at bounding box center [128, 194] width 6 height 6
click at [129, 216] on div at bounding box center [128, 217] width 6 height 6
click at [129, 240] on div at bounding box center [128, 241] width 6 height 6
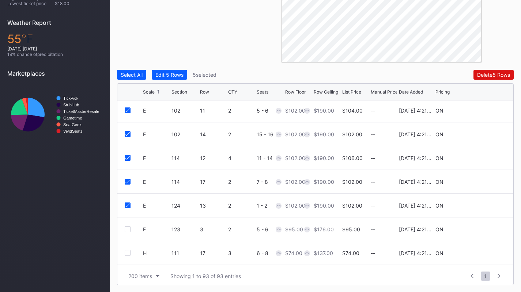
scroll to position [454, 0]
click at [168, 70] on button "Edit 5 Rows" at bounding box center [169, 75] width 35 height 10
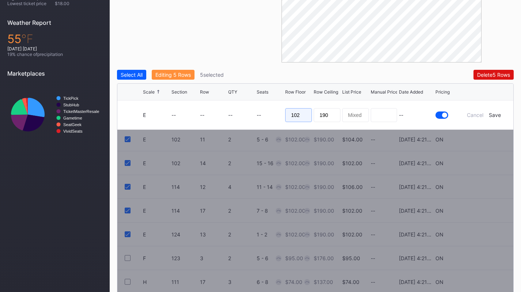
drag, startPoint x: 278, startPoint y: 115, endPoint x: 258, endPoint y: 114, distance: 20.9
click at [258, 114] on form "E -- -- -- -- 102 190 -- Cancel Save" at bounding box center [324, 115] width 363 height 29
type input "95"
click at [496, 115] on div "Save" at bounding box center [495, 115] width 12 height 6
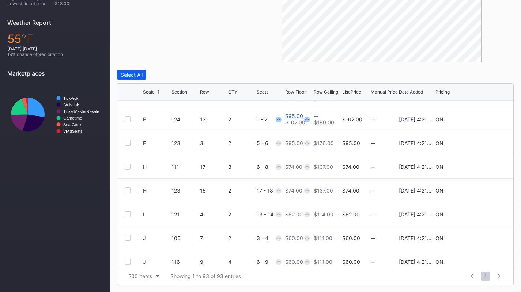
scroll to position [543, 0]
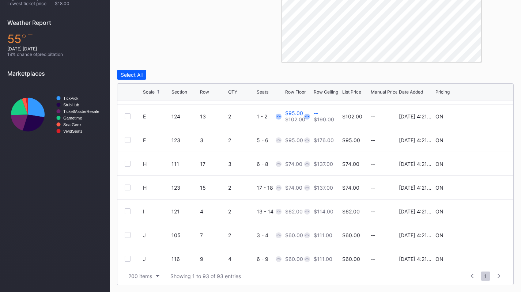
click at [130, 164] on div at bounding box center [128, 164] width 6 height 6
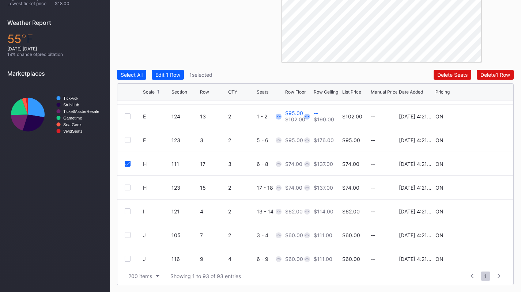
click at [130, 185] on div at bounding box center [128, 188] width 6 height 6
click at [169, 76] on div "Edit 2 Rows" at bounding box center [169, 75] width 28 height 6
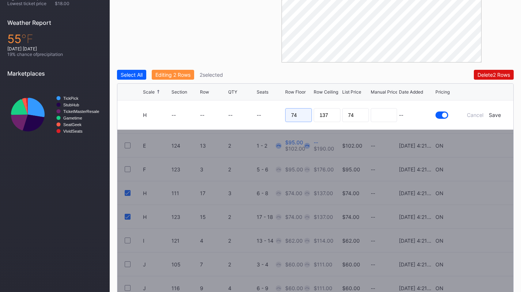
click at [312, 116] on input "74" at bounding box center [298, 115] width 27 height 14
drag, startPoint x: 301, startPoint y: 113, endPoint x: 259, endPoint y: 106, distance: 43.0
click at [259, 106] on form "H -- -- -- -- 74 137 74 -- Cancel Save" at bounding box center [324, 115] width 363 height 29
type input "65"
click at [495, 112] on div "Save" at bounding box center [495, 115] width 12 height 6
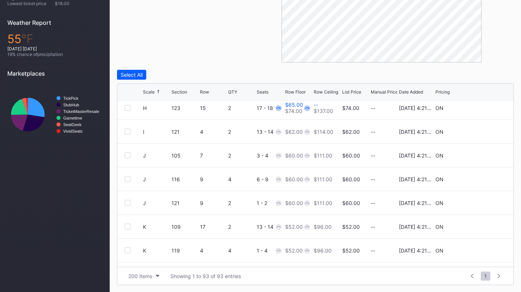
scroll to position [624, 0]
click at [128, 154] on div at bounding box center [128, 154] width 6 height 6
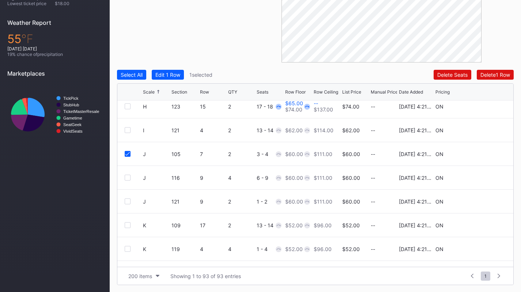
click at [128, 176] on div at bounding box center [128, 178] width 6 height 6
click at [130, 201] on div at bounding box center [128, 202] width 6 height 6
click at [180, 78] on button "Edit 3 Rows" at bounding box center [169, 75] width 35 height 10
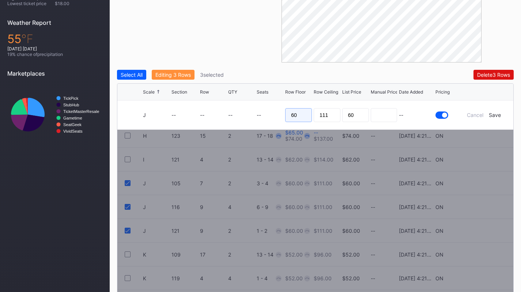
drag, startPoint x: 301, startPoint y: 108, endPoint x: 278, endPoint y: 106, distance: 22.4
click at [278, 106] on form "J -- -- -- -- 60 111 60 -- Cancel Save" at bounding box center [324, 115] width 363 height 29
type input "45"
click at [497, 113] on div "Save" at bounding box center [495, 115] width 12 height 6
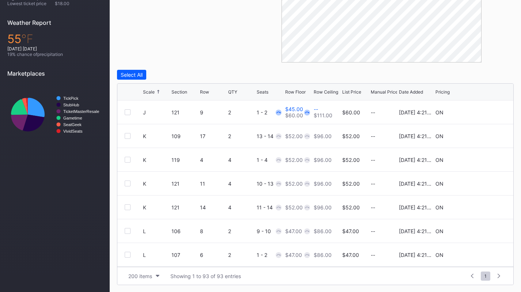
scroll to position [714, 0]
click at [128, 138] on div at bounding box center [128, 136] width 6 height 6
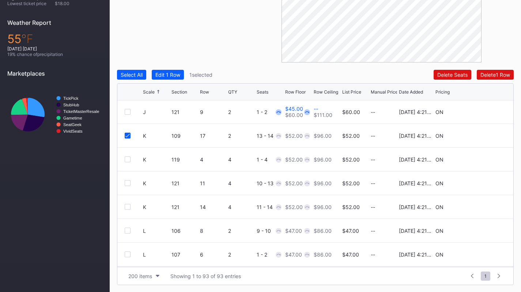
click at [128, 157] on div at bounding box center [128, 160] width 6 height 6
click at [128, 183] on div at bounding box center [128, 183] width 6 height 6
click at [128, 207] on div at bounding box center [128, 207] width 6 height 6
click at [162, 78] on button "Edit 4 Rows" at bounding box center [169, 75] width 35 height 10
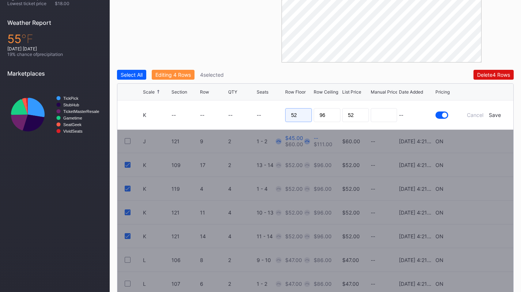
drag, startPoint x: 303, startPoint y: 115, endPoint x: 259, endPoint y: 112, distance: 43.7
click at [259, 112] on form "K -- -- -- -- 52 96 52 -- Cancel Save" at bounding box center [324, 115] width 363 height 29
type input "42"
click at [494, 115] on div "Save" at bounding box center [495, 115] width 12 height 6
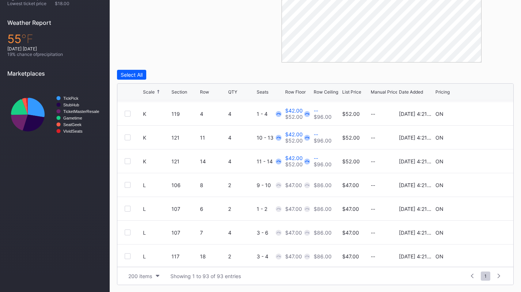
scroll to position [759, 0]
click at [126, 185] on div at bounding box center [128, 186] width 6 height 6
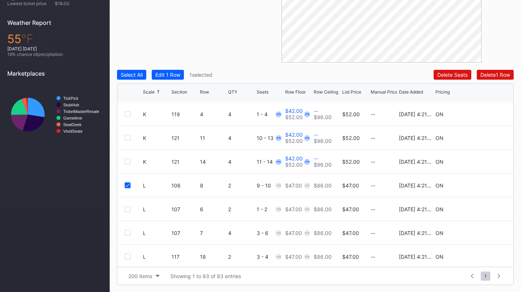
click at [127, 208] on div at bounding box center [128, 209] width 6 height 6
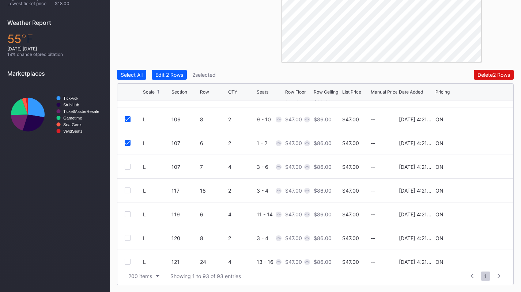
scroll to position [826, 0]
click at [129, 162] on div "L 107 7 4 3 - 6 $47.00 $86.00 $47.00 -- 8/14/2025 4:21PM ON" at bounding box center [315, 167] width 396 height 24
click at [127, 165] on div at bounding box center [128, 167] width 6 height 6
click at [127, 189] on div at bounding box center [128, 190] width 6 height 6
click at [128, 215] on div at bounding box center [128, 214] width 6 height 6
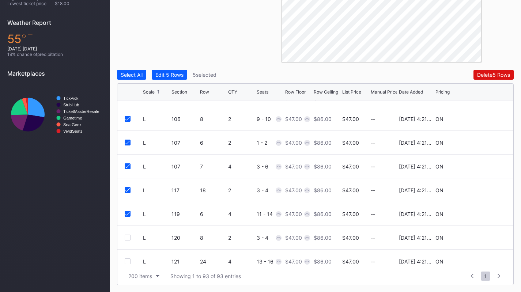
click at [129, 236] on div at bounding box center [128, 238] width 6 height 6
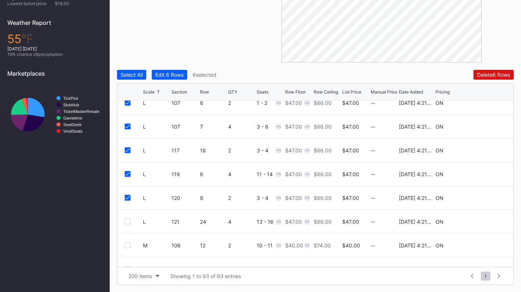
scroll to position [868, 0]
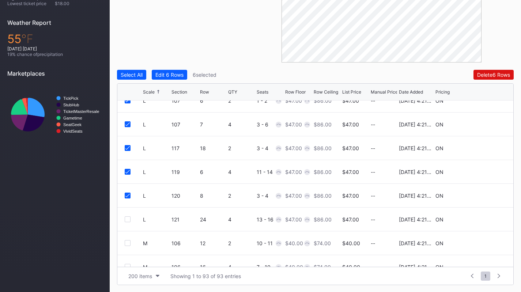
click at [127, 218] on div at bounding box center [128, 220] width 6 height 6
click at [179, 76] on div "Edit 7 Rows" at bounding box center [169, 75] width 28 height 6
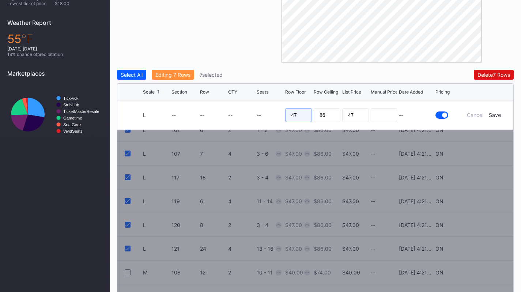
drag, startPoint x: 306, startPoint y: 114, endPoint x: 265, endPoint y: 105, distance: 42.0
click at [265, 105] on form "L -- -- -- -- 47 86 47 -- Cancel Save" at bounding box center [324, 115] width 363 height 29
type input "34"
click at [491, 114] on div "Save" at bounding box center [495, 115] width 12 height 6
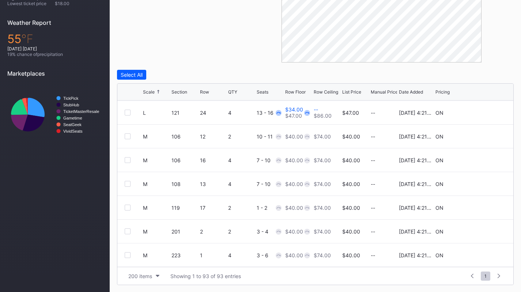
scroll to position [974, 0]
click at [128, 138] on div at bounding box center [128, 137] width 6 height 6
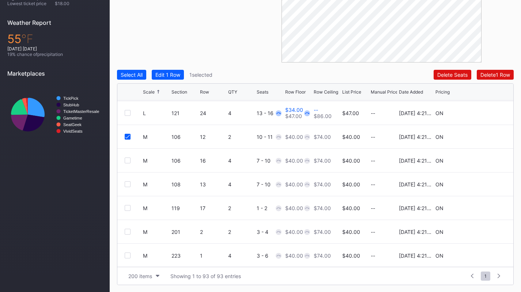
click at [131, 160] on div at bounding box center [134, 161] width 18 height 6
click at [130, 160] on div at bounding box center [128, 161] width 6 height 6
click at [130, 186] on div at bounding box center [128, 184] width 6 height 6
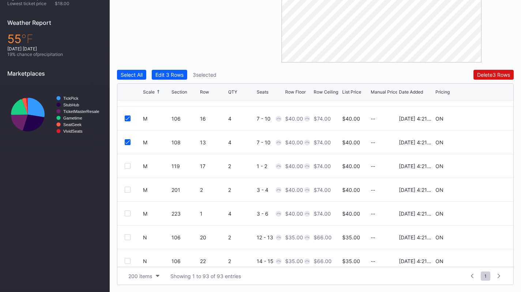
scroll to position [1017, 0]
click at [127, 165] on div at bounding box center [128, 165] width 6 height 6
click at [128, 188] on div at bounding box center [128, 189] width 6 height 6
click at [128, 214] on div at bounding box center [128, 213] width 6 height 6
click at [174, 76] on div "Edit 6 Rows" at bounding box center [169, 75] width 28 height 6
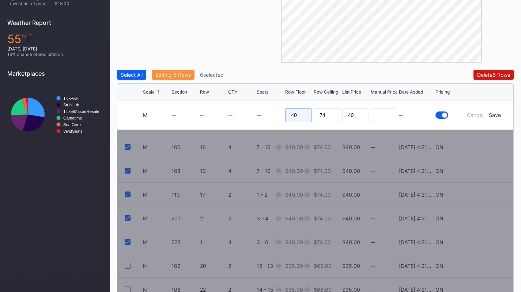
drag, startPoint x: 300, startPoint y: 119, endPoint x: 280, endPoint y: 118, distance: 20.5
click at [280, 118] on form "M -- -- -- -- 40 74 40 -- Cancel Save" at bounding box center [324, 115] width 363 height 29
type input "34"
click at [492, 116] on div "Save" at bounding box center [495, 115] width 12 height 6
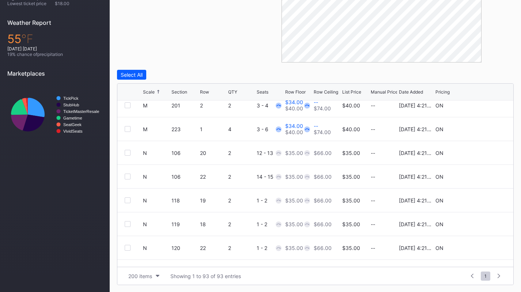
scroll to position [1107, 0]
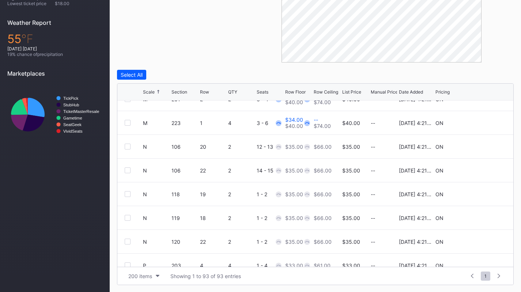
click at [129, 147] on div at bounding box center [128, 147] width 6 height 6
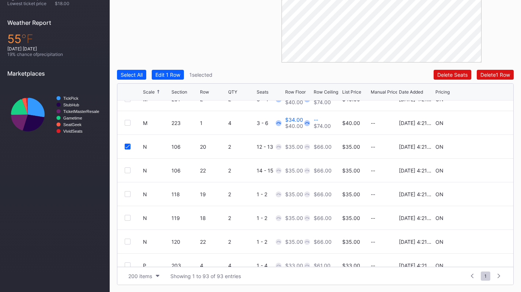
click at [129, 170] on div at bounding box center [128, 171] width 6 height 6
click at [128, 192] on div at bounding box center [128, 194] width 6 height 6
click at [128, 217] on div at bounding box center [128, 218] width 6 height 6
click at [129, 243] on div at bounding box center [128, 242] width 6 height 6
click at [176, 74] on div "Edit 5 Rows" at bounding box center [169, 75] width 28 height 6
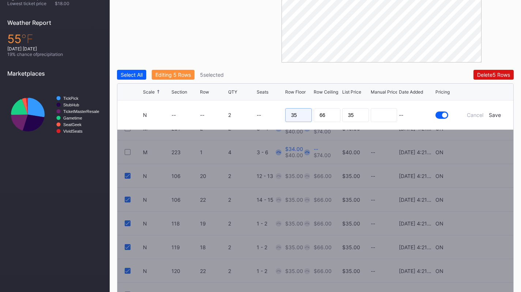
drag, startPoint x: 306, startPoint y: 113, endPoint x: 254, endPoint y: 107, distance: 52.4
click at [254, 107] on form "N -- -- 2 -- 35 66 35 -- Cancel Save" at bounding box center [324, 115] width 363 height 29
type input "28"
click at [499, 114] on div "Save" at bounding box center [495, 115] width 12 height 6
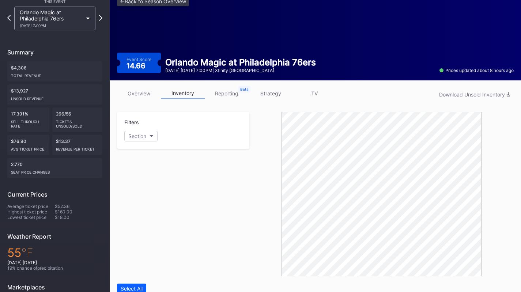
scroll to position [0, 0]
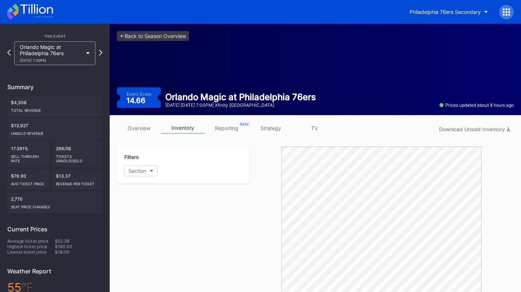
click at [77, 55] on div "Orlando Magic at Philadelphia 76ers 10/27 Monday 7:00PM" at bounding box center [51, 53] width 63 height 19
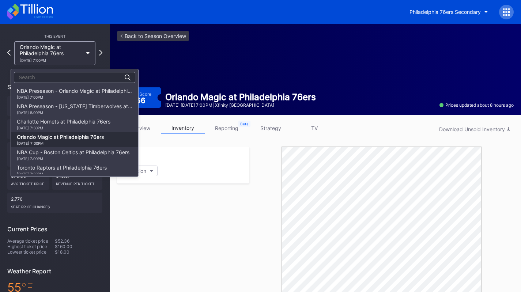
scroll to position [46, 0]
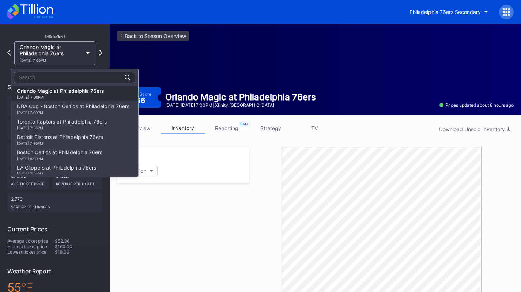
click at [83, 108] on div "NBA Cup - Boston Celtics at Philadelphia 76ers 10/31 Friday 7:00PM" at bounding box center [73, 109] width 113 height 12
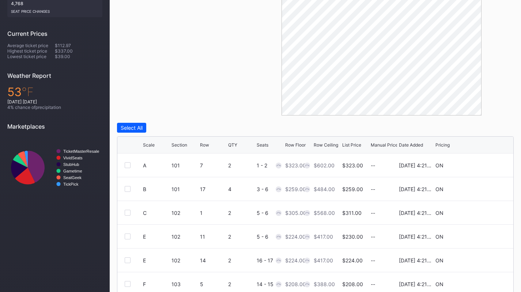
scroll to position [249, 0]
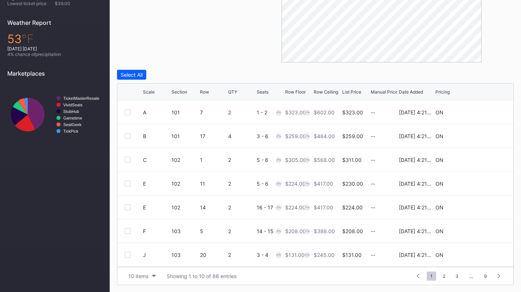
click at [148, 268] on div "10 items Showing 1 to 10 of 86 entries 1 ... -1 0 1 2 3 ... 9" at bounding box center [315, 276] width 396 height 18
click at [142, 271] on button "10 items" at bounding box center [142, 276] width 35 height 10
click at [138, 260] on div "200 items" at bounding box center [142, 258] width 24 height 6
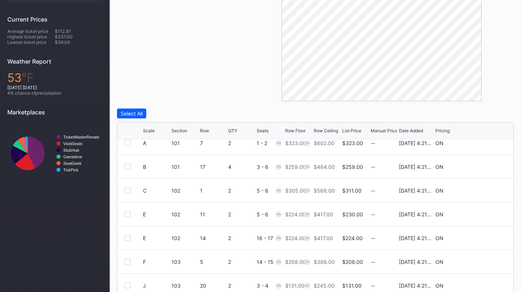
scroll to position [0, 0]
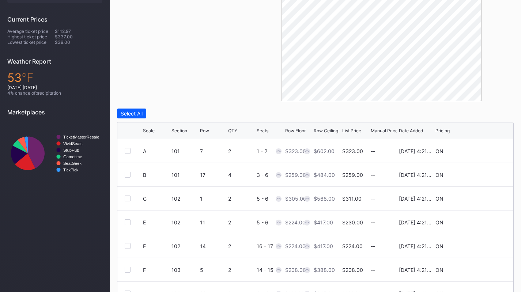
click at [481, 150] on icon at bounding box center [483, 151] width 5 height 5
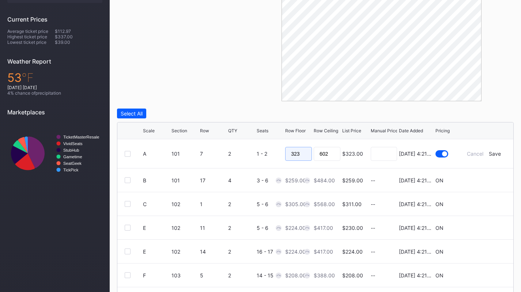
click at [302, 153] on input "323" at bounding box center [298, 154] width 27 height 14
type input "300"
click at [491, 155] on div "Save" at bounding box center [495, 154] width 12 height 6
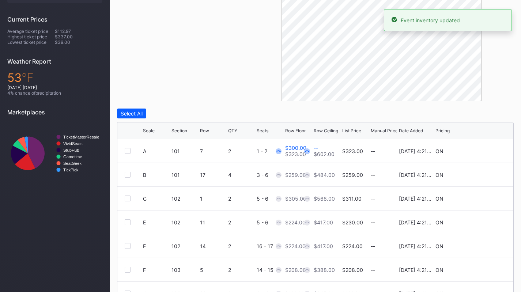
click at [481, 175] on icon at bounding box center [483, 174] width 5 height 5
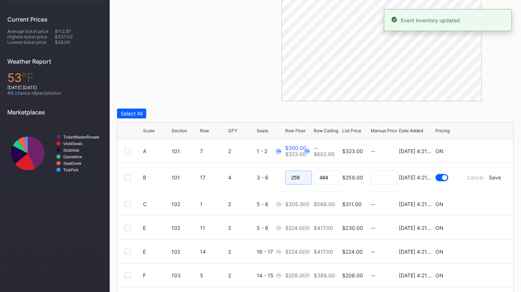
click at [299, 172] on input "259" at bounding box center [298, 178] width 27 height 14
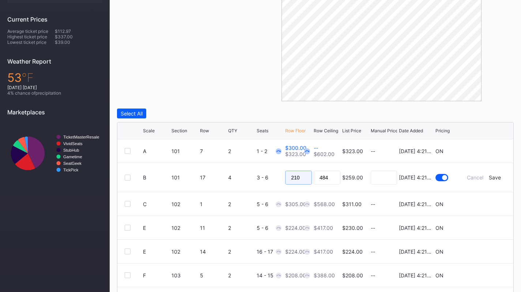
type input "210"
click at [489, 179] on div "Save" at bounding box center [495, 178] width 12 height 6
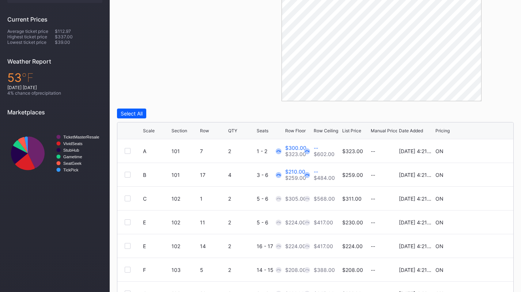
click at [481, 199] on icon at bounding box center [483, 198] width 5 height 5
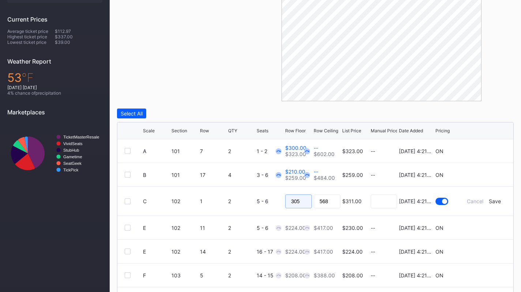
click at [302, 197] on input "305" at bounding box center [298, 202] width 27 height 14
type input "275"
click at [489, 202] on div "Save" at bounding box center [495, 201] width 12 height 6
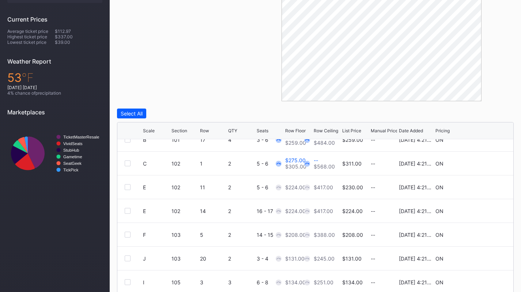
scroll to position [38, 0]
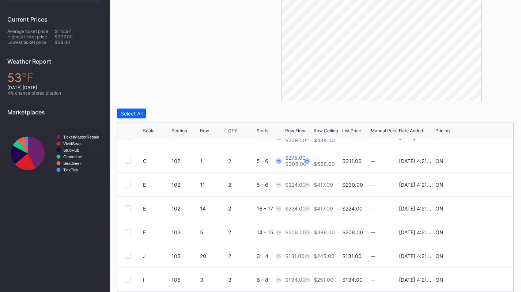
click at [127, 185] on div at bounding box center [128, 185] width 6 height 6
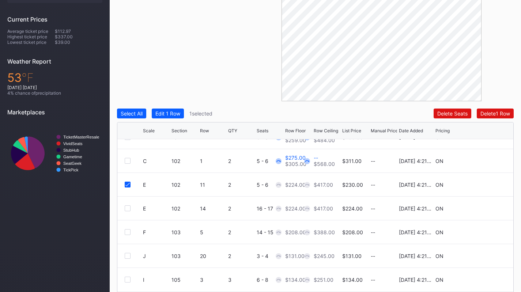
click at [128, 208] on div at bounding box center [128, 209] width 6 height 6
click at [174, 113] on div "Edit 2 Rows" at bounding box center [169, 113] width 28 height 6
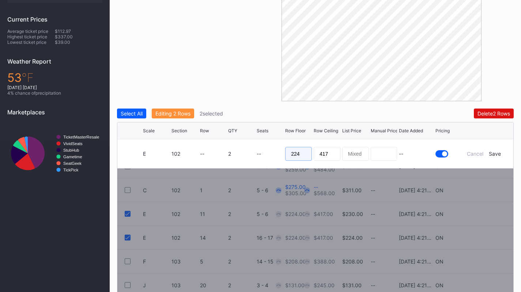
click at [300, 151] on input "224" at bounding box center [298, 154] width 27 height 14
type input "119"
click at [498, 156] on div "Save" at bounding box center [495, 154] width 12 height 6
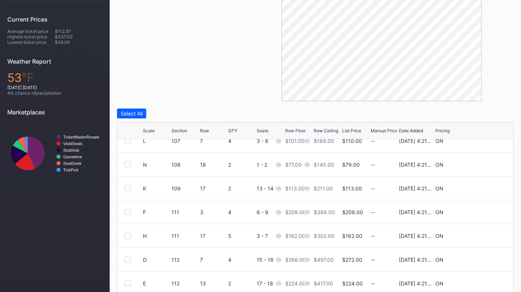
scroll to position [344, 0]
click at [150, 132] on div "Scale" at bounding box center [149, 130] width 12 height 5
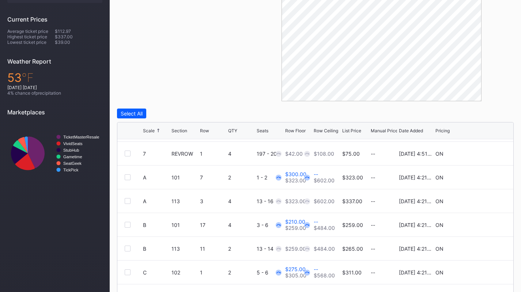
scroll to position [156, 0]
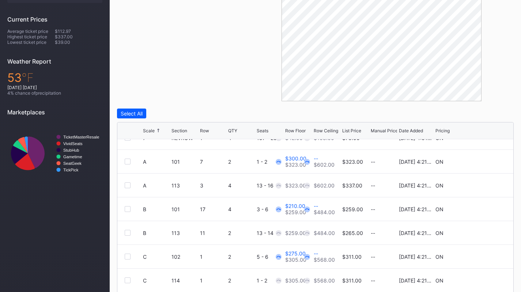
click at [481, 186] on icon at bounding box center [483, 185] width 5 height 5
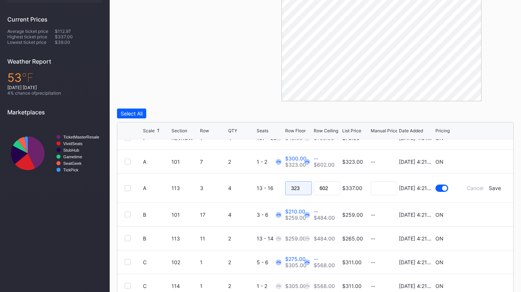
click at [305, 188] on input "323" at bounding box center [298, 188] width 27 height 14
type input "300"
click at [492, 187] on div "Save" at bounding box center [495, 188] width 12 height 6
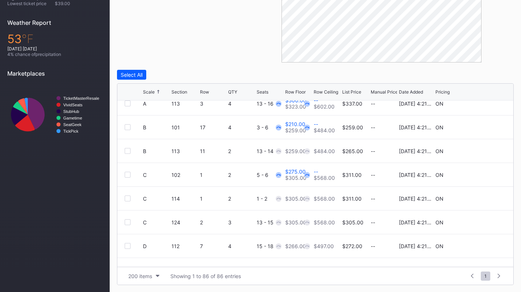
scroll to position [200, 0]
click at [128, 173] on div at bounding box center [128, 174] width 6 height 6
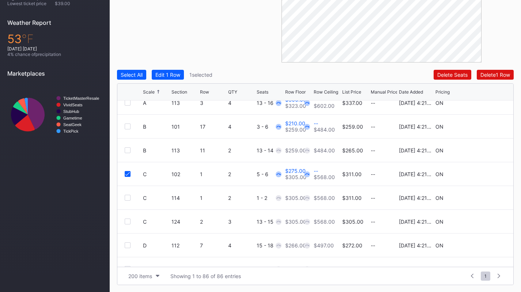
click at [129, 200] on div at bounding box center [128, 198] width 6 height 6
click at [127, 220] on div at bounding box center [128, 222] width 6 height 6
click at [172, 76] on div "Edit 3 Rows" at bounding box center [169, 75] width 28 height 6
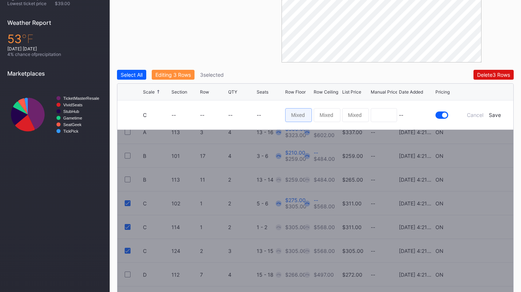
click at [301, 114] on input at bounding box center [298, 115] width 27 height 14
type input "275"
click at [498, 115] on div "Save" at bounding box center [495, 115] width 12 height 6
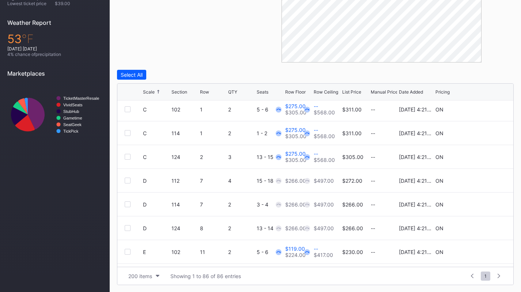
scroll to position [265, 0]
click at [128, 178] on div at bounding box center [128, 180] width 6 height 6
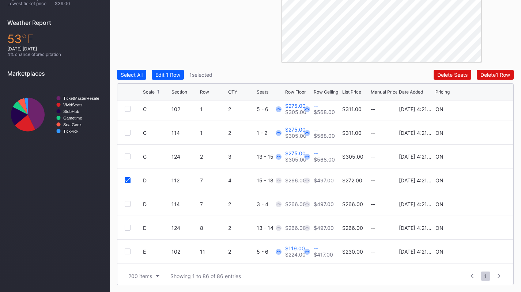
click at [128, 203] on div at bounding box center [128, 204] width 6 height 6
click at [129, 226] on div at bounding box center [128, 228] width 6 height 6
click at [160, 76] on div "Edit 3 Rows" at bounding box center [169, 75] width 28 height 6
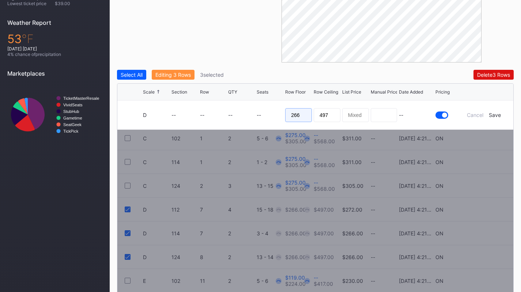
click at [303, 115] on input "266" at bounding box center [298, 115] width 27 height 14
type input "230"
click at [494, 113] on div "Save" at bounding box center [495, 115] width 12 height 6
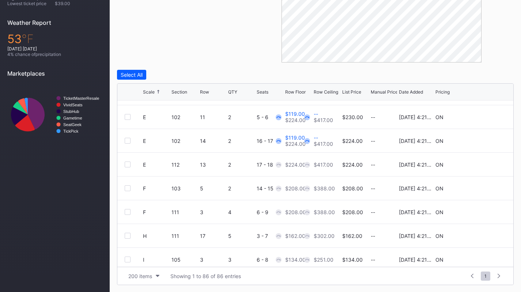
scroll to position [407, 0]
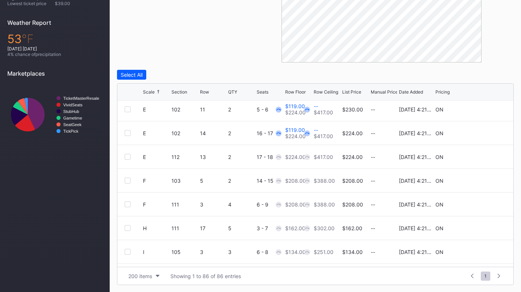
click at [129, 180] on div at bounding box center [128, 181] width 6 height 6
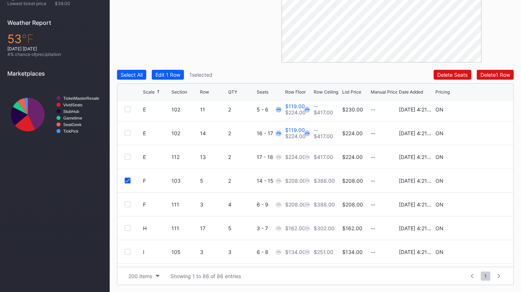
click at [130, 202] on div at bounding box center [128, 205] width 6 height 6
click at [177, 78] on button "Edit 2 Rows" at bounding box center [169, 75] width 35 height 10
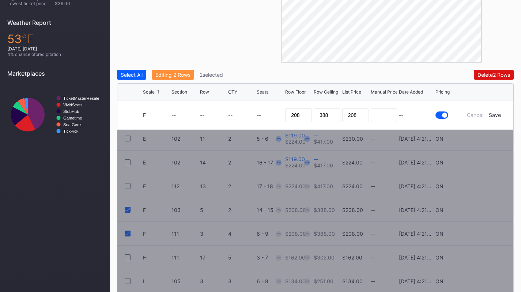
click at [305, 122] on div "208" at bounding box center [298, 115] width 27 height 29
click at [306, 117] on input "208" at bounding box center [298, 115] width 27 height 14
type input "190"
click at [492, 116] on div "Save" at bounding box center [495, 115] width 12 height 6
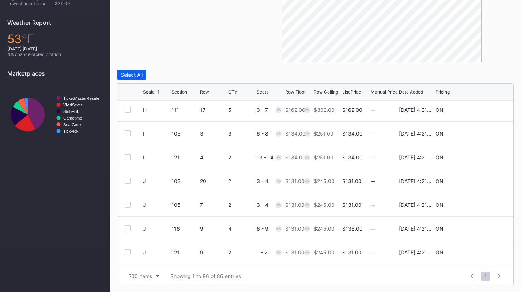
scroll to position [574, 0]
click at [130, 133] on div at bounding box center [128, 133] width 6 height 6
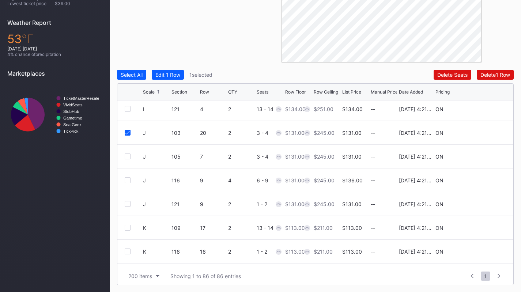
click at [130, 157] on div at bounding box center [128, 157] width 6 height 6
click at [128, 178] on div at bounding box center [128, 180] width 6 height 6
click at [126, 205] on div at bounding box center [128, 204] width 6 height 6
click at [180, 79] on button "Edit 4 Rows" at bounding box center [169, 75] width 35 height 10
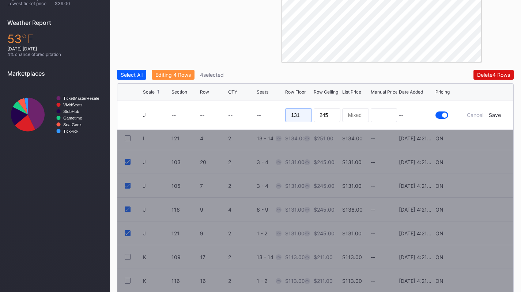
click at [302, 119] on input "131" at bounding box center [298, 115] width 27 height 14
type input "120"
click at [496, 115] on div "Save" at bounding box center [495, 115] width 12 height 6
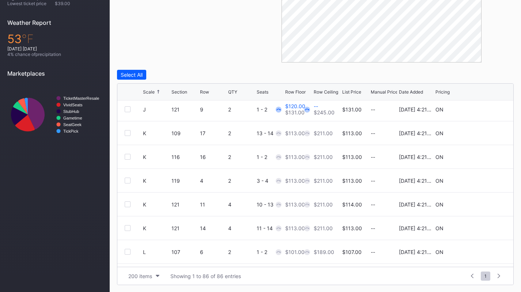
scroll to position [669, 0]
click at [129, 133] on div at bounding box center [128, 133] width 6 height 6
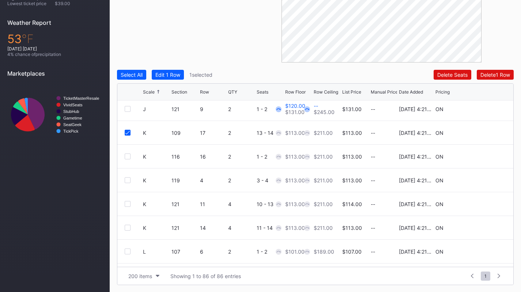
click at [130, 155] on div at bounding box center [128, 157] width 6 height 6
click at [127, 180] on div at bounding box center [128, 180] width 6 height 6
click at [129, 203] on div at bounding box center [128, 204] width 6 height 6
click at [127, 228] on div at bounding box center [128, 228] width 6 height 6
click at [180, 77] on div "Edit 5 Rows" at bounding box center [169, 75] width 28 height 6
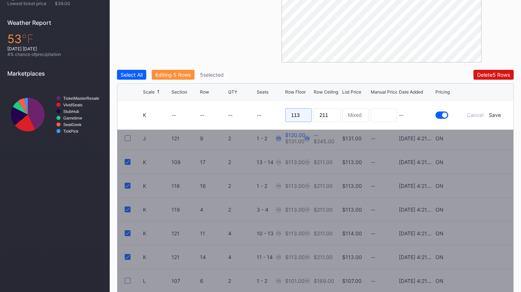
click at [301, 115] on input "113" at bounding box center [298, 115] width 27 height 14
type input "99"
click at [498, 114] on div "Save" at bounding box center [495, 115] width 12 height 6
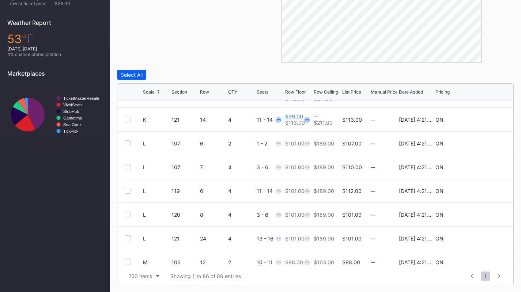
scroll to position [778, 0]
click at [130, 143] on div at bounding box center [128, 143] width 6 height 6
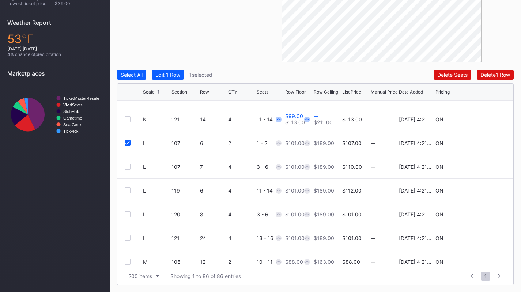
click at [128, 166] on div at bounding box center [128, 167] width 6 height 6
click at [128, 192] on div at bounding box center [128, 191] width 6 height 6
click at [128, 214] on div at bounding box center [128, 214] width 6 height 6
click at [127, 237] on div at bounding box center [128, 238] width 6 height 6
click at [175, 72] on div "Edit 5 Rows" at bounding box center [169, 75] width 28 height 6
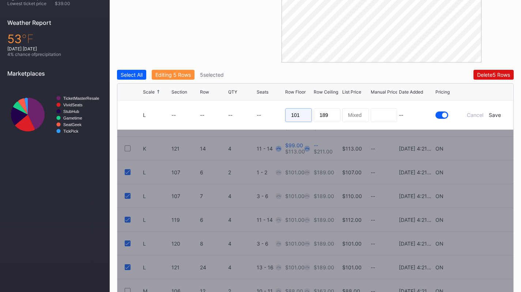
click at [293, 114] on input "101" at bounding box center [298, 115] width 27 height 14
type input "90"
click at [492, 112] on div "Save" at bounding box center [495, 115] width 12 height 6
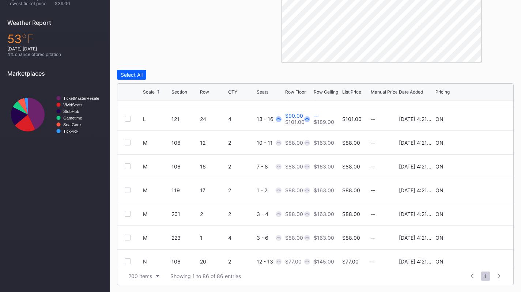
scroll to position [919, 0]
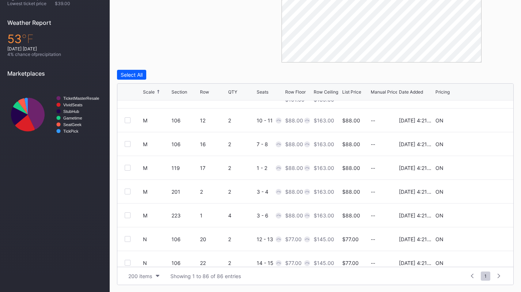
click at [127, 120] on div at bounding box center [128, 120] width 6 height 6
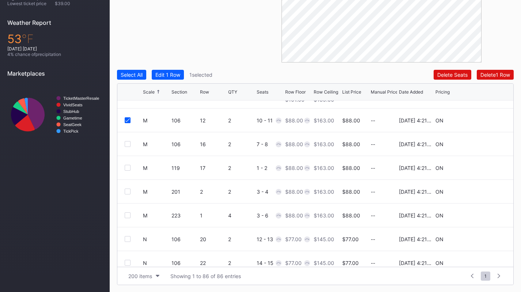
click at [126, 141] on div at bounding box center [128, 144] width 6 height 6
click at [128, 166] on div at bounding box center [128, 168] width 6 height 6
click at [127, 190] on div at bounding box center [128, 192] width 6 height 6
click at [128, 215] on div at bounding box center [128, 216] width 6 height 6
click at [172, 74] on div "Edit 5 Rows" at bounding box center [169, 75] width 28 height 6
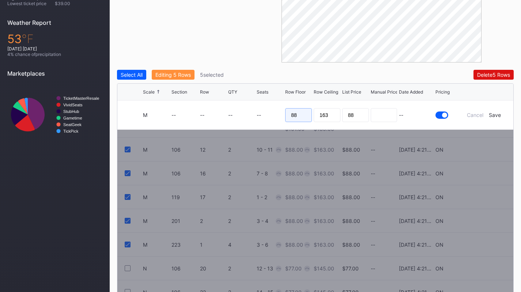
click at [306, 119] on input "88" at bounding box center [298, 115] width 27 height 14
type input "78"
click at [498, 116] on div "Save" at bounding box center [495, 115] width 12 height 6
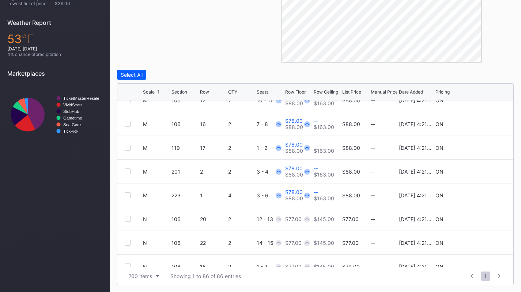
scroll to position [1023, 0]
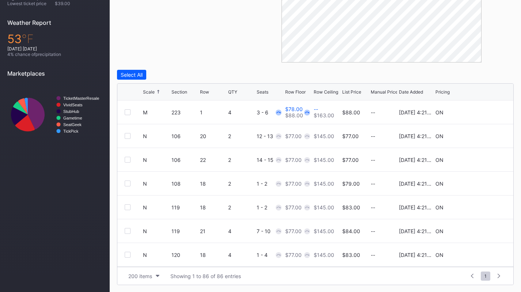
click at [128, 136] on div at bounding box center [128, 136] width 6 height 6
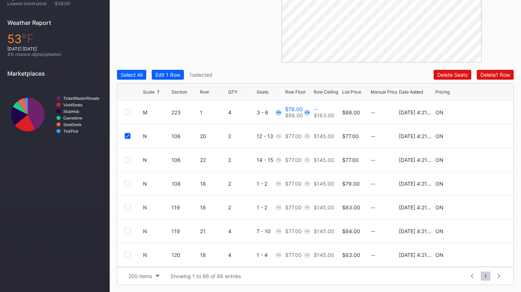
click at [127, 160] on div at bounding box center [128, 160] width 6 height 6
click at [128, 184] on div at bounding box center [128, 184] width 6 height 6
click at [127, 205] on div at bounding box center [128, 208] width 6 height 6
click at [128, 232] on div at bounding box center [128, 231] width 6 height 6
click at [125, 252] on div at bounding box center [128, 255] width 6 height 6
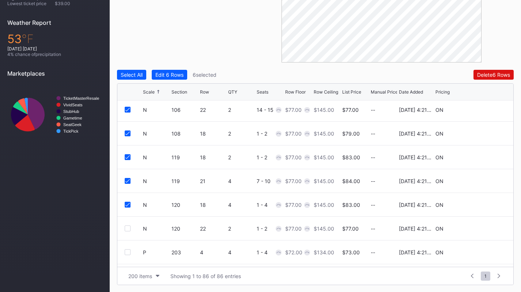
scroll to position [1073, 0]
click at [130, 228] on div at bounding box center [128, 228] width 6 height 6
click at [183, 73] on div "Edit 7 Rows" at bounding box center [169, 75] width 28 height 6
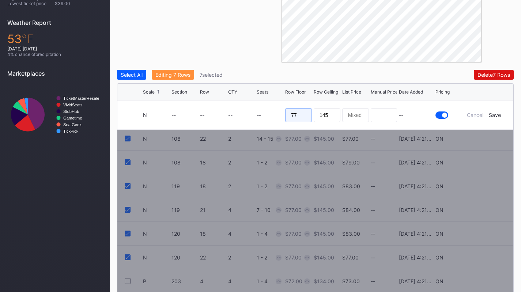
click at [301, 112] on input "77" at bounding box center [298, 115] width 27 height 14
type input "70"
click at [495, 116] on div "Save" at bounding box center [495, 115] width 12 height 6
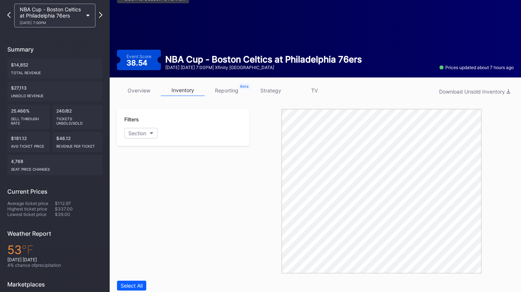
scroll to position [0, 0]
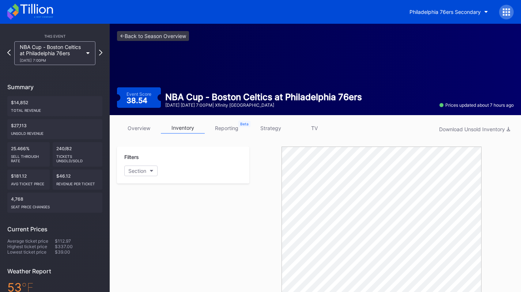
click at [81, 63] on div "NBA Cup - Boston Celtics at Philadelphia 76ers 10/31 Friday 7:00PM" at bounding box center [54, 53] width 81 height 24
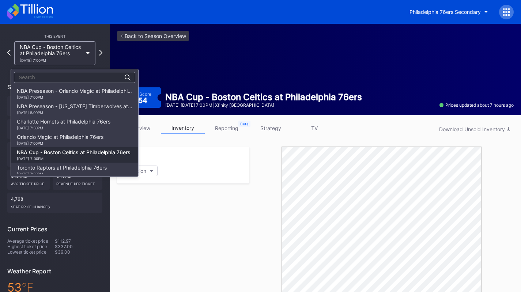
scroll to position [61, 0]
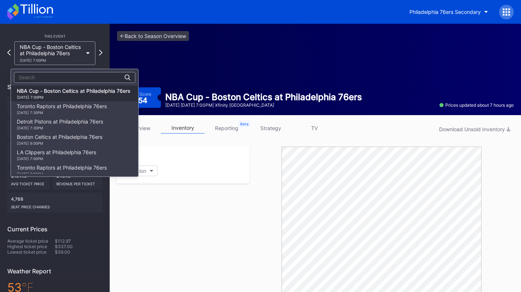
click at [83, 111] on div "11/8 Saturday 7:30PM" at bounding box center [62, 112] width 90 height 4
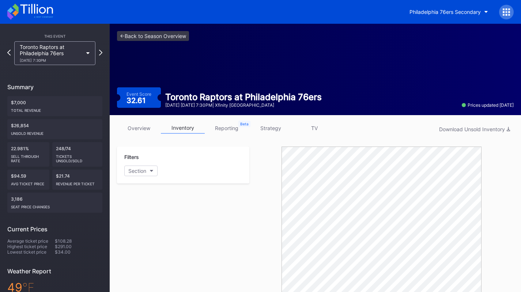
scroll to position [249, 0]
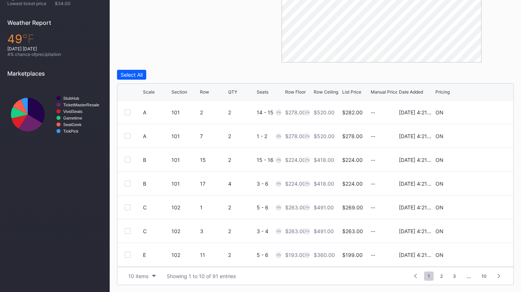
click at [142, 279] on button "10 items" at bounding box center [142, 276] width 35 height 10
click at [147, 256] on div "200 items" at bounding box center [142, 258] width 24 height 6
click at [157, 87] on div "Scale Section Row QTY Seats Row Floor Row Ceiling List Price Manual Price Date …" at bounding box center [315, 92] width 396 height 17
click at [151, 93] on div "Scale" at bounding box center [149, 91] width 12 height 5
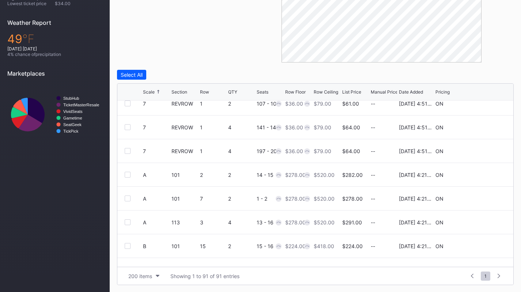
scroll to position [81, 0]
click at [130, 170] on div "A 101 2 2 14 - 15 $278.00 $520.00 $282.00 -- 8/14/2025 4:21PM ON" at bounding box center [315, 174] width 396 height 24
click at [125, 176] on div at bounding box center [128, 174] width 6 height 6
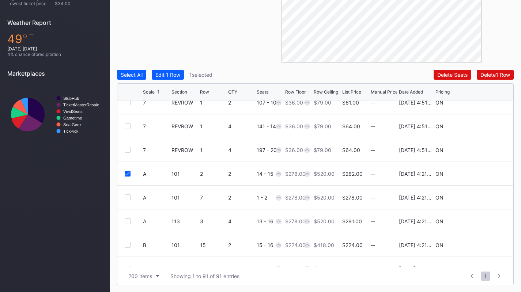
click at [127, 198] on div at bounding box center [128, 198] width 6 height 6
click at [127, 221] on div at bounding box center [128, 221] width 6 height 6
click at [175, 76] on div "Edit 3 Rows" at bounding box center [169, 75] width 28 height 6
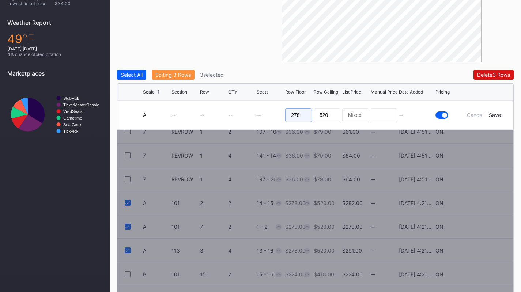
drag, startPoint x: 274, startPoint y: 111, endPoint x: 237, endPoint y: 102, distance: 38.3
click at [237, 102] on form "A -- -- -- -- 278 520 -- Cancel Save" at bounding box center [324, 115] width 363 height 29
type input "260"
click at [492, 117] on div "Save" at bounding box center [495, 115] width 12 height 6
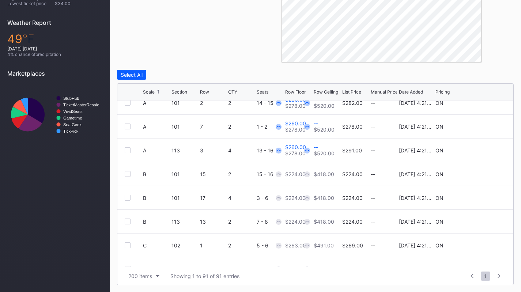
scroll to position [153, 0]
click at [125, 171] on div at bounding box center [128, 174] width 6 height 6
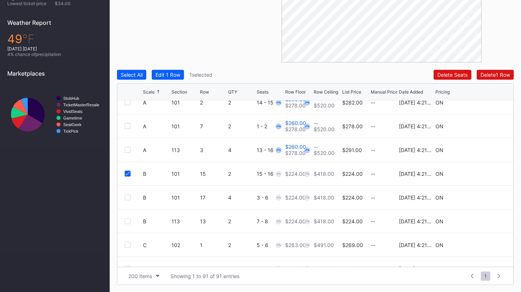
click at [126, 198] on div at bounding box center [128, 198] width 6 height 6
click at [129, 221] on div at bounding box center [128, 221] width 6 height 6
click at [179, 78] on button "Edit 3 Rows" at bounding box center [169, 75] width 35 height 10
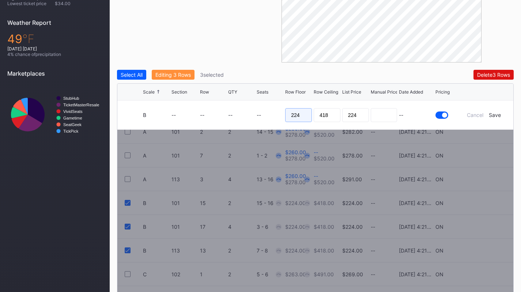
click at [305, 113] on input "224" at bounding box center [298, 115] width 27 height 14
type input "210"
click at [494, 114] on div "Save" at bounding box center [495, 115] width 12 height 6
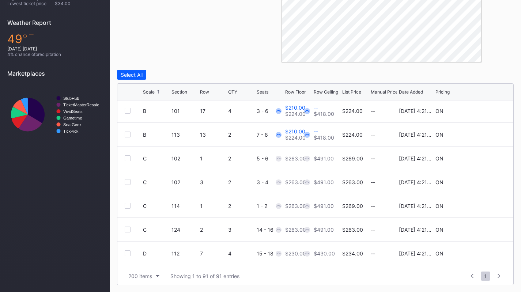
scroll to position [240, 0]
click at [127, 157] on div at bounding box center [128, 158] width 6 height 6
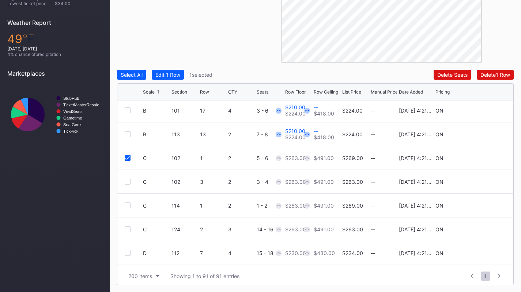
click at [126, 181] on div at bounding box center [128, 182] width 6 height 6
click at [127, 205] on div at bounding box center [128, 206] width 6 height 6
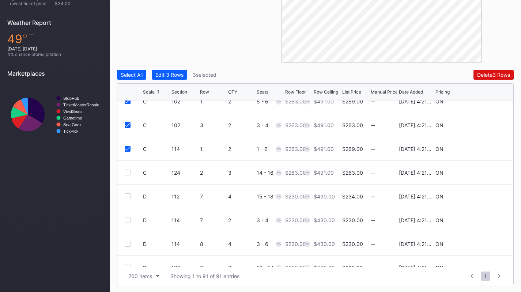
scroll to position [297, 0]
click at [127, 172] on div at bounding box center [128, 172] width 6 height 6
click at [183, 74] on div "Edit 4 Rows" at bounding box center [169, 75] width 28 height 6
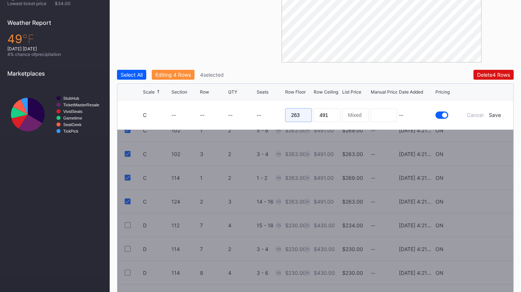
click at [301, 117] on input "263" at bounding box center [298, 115] width 27 height 14
type input "250"
click at [494, 113] on div "Save" at bounding box center [495, 115] width 12 height 6
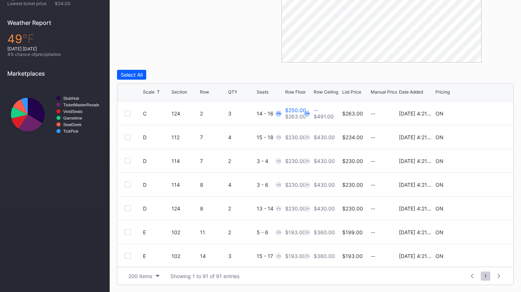
scroll to position [353, 0]
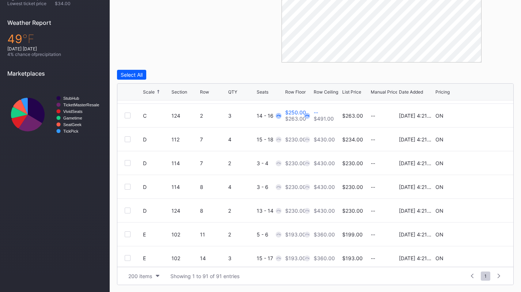
click at [128, 141] on div at bounding box center [128, 139] width 6 height 6
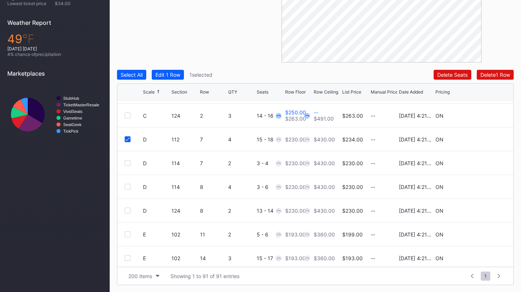
click at [130, 163] on div at bounding box center [128, 163] width 6 height 6
click at [130, 185] on div at bounding box center [128, 187] width 6 height 6
click at [127, 210] on div at bounding box center [128, 211] width 6 height 6
click at [180, 76] on div "Edit 4 Rows" at bounding box center [169, 75] width 28 height 6
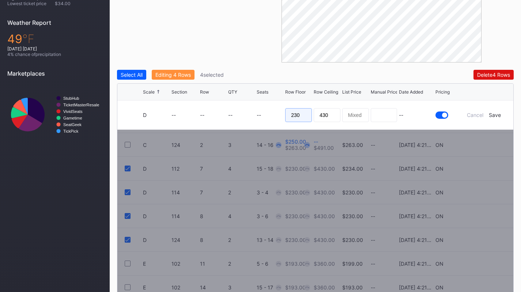
click at [304, 120] on input "230" at bounding box center [298, 115] width 27 height 14
type input "220"
click at [499, 116] on div "Save" at bounding box center [495, 115] width 12 height 6
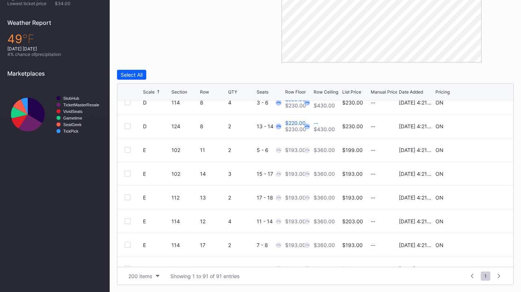
scroll to position [438, 0]
click at [129, 149] on div at bounding box center [128, 150] width 6 height 6
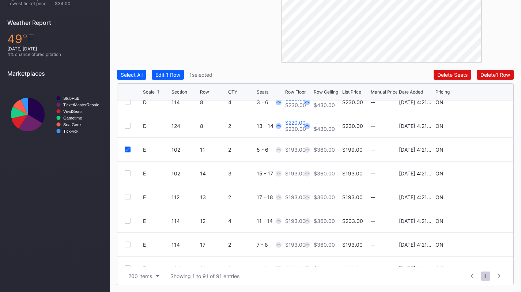
click at [130, 173] on div at bounding box center [128, 173] width 6 height 6
click at [130, 198] on div at bounding box center [128, 197] width 6 height 6
click at [127, 220] on div at bounding box center [128, 221] width 6 height 6
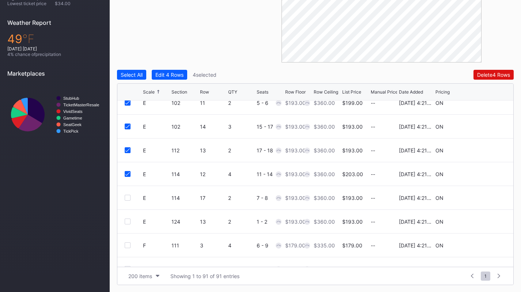
scroll to position [485, 0]
click at [128, 194] on div "E 114 17 2 7 - 8 $193.00 $360.00 $193.00 -- 8/14/2025 4:21PM ON" at bounding box center [315, 198] width 396 height 24
click at [128, 197] on div at bounding box center [128, 198] width 6 height 6
click at [128, 222] on div at bounding box center [128, 221] width 6 height 6
click at [169, 79] on button "Edit 6 Rows" at bounding box center [169, 75] width 35 height 10
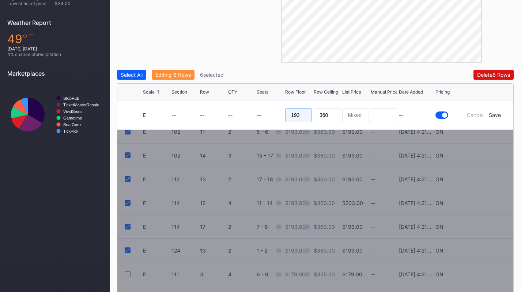
click at [305, 116] on input "193" at bounding box center [298, 115] width 27 height 14
type input "180"
click at [493, 116] on div "Save" at bounding box center [495, 115] width 12 height 6
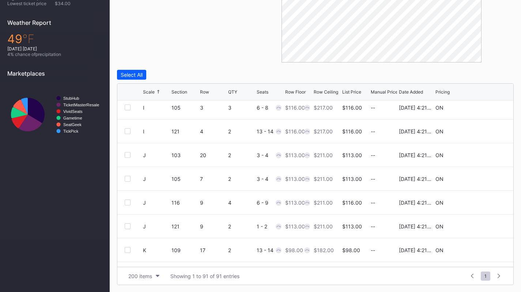
scroll to position [724, 0]
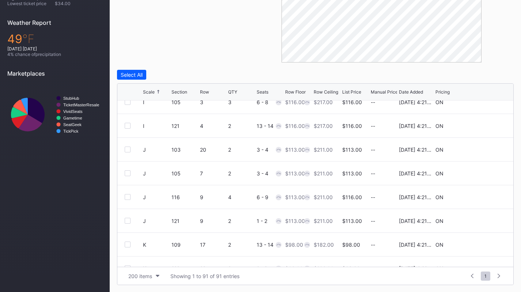
click at [127, 151] on div at bounding box center [128, 150] width 6 height 6
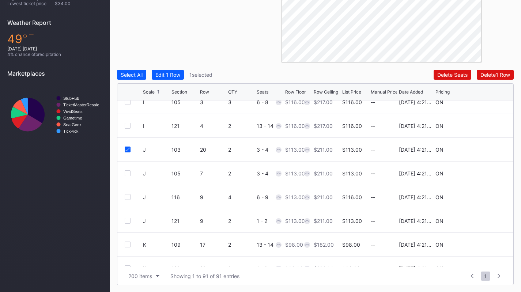
click at [131, 172] on div at bounding box center [134, 173] width 18 height 6
click at [130, 172] on div at bounding box center [128, 173] width 6 height 6
click at [130, 196] on div at bounding box center [128, 197] width 6 height 6
click at [128, 220] on div at bounding box center [128, 221] width 6 height 6
click at [177, 75] on div "Edit 4 Rows" at bounding box center [169, 75] width 28 height 6
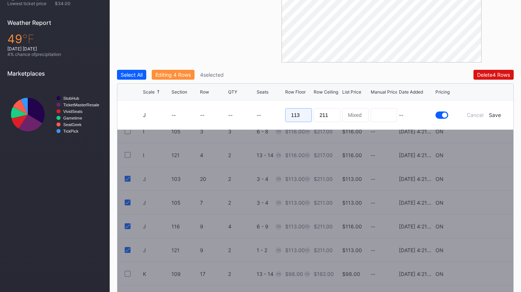
click at [295, 110] on input "113" at bounding box center [298, 115] width 27 height 14
type input "102"
click at [494, 113] on div "Save" at bounding box center [495, 115] width 12 height 6
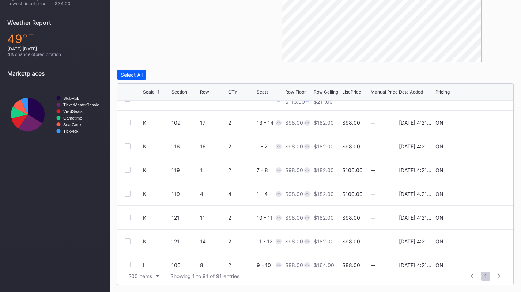
scroll to position [846, 0]
click at [125, 121] on div at bounding box center [128, 122] width 6 height 6
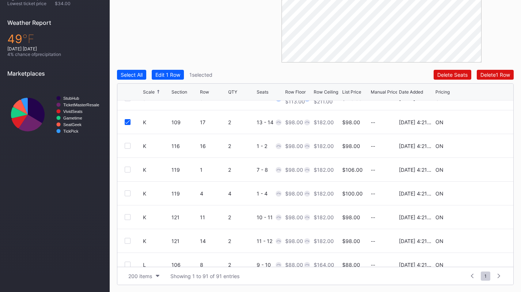
click at [128, 146] on div at bounding box center [128, 146] width 6 height 6
click at [129, 172] on div at bounding box center [128, 170] width 6 height 6
click at [130, 194] on div at bounding box center [128, 194] width 6 height 6
click at [129, 218] on div at bounding box center [128, 217] width 6 height 6
click at [128, 240] on div at bounding box center [128, 241] width 6 height 6
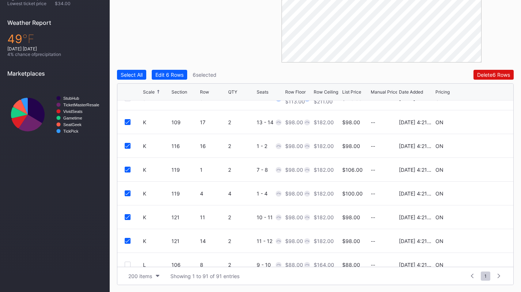
click at [171, 82] on div "Select All Edit 6 Rows 6 selected Delete 6 Rows Scale Section Row QTY Seats Row…" at bounding box center [315, 177] width 397 height 215
click at [173, 76] on div "Edit 6 Rows" at bounding box center [169, 75] width 28 height 6
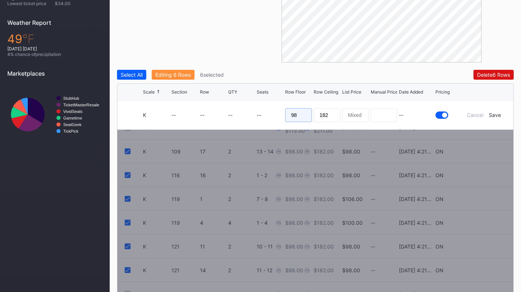
click at [302, 119] on input "98" at bounding box center [298, 115] width 27 height 14
type input "89"
click at [491, 117] on div "Save" at bounding box center [495, 115] width 12 height 6
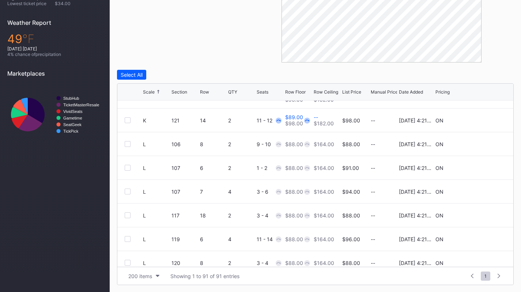
scroll to position [966, 0]
click at [126, 145] on div at bounding box center [128, 145] width 6 height 6
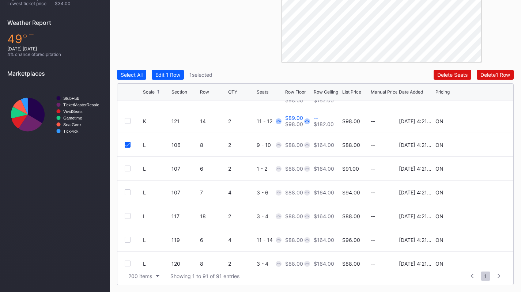
click at [128, 169] on div at bounding box center [128, 169] width 6 height 6
click at [128, 191] on div at bounding box center [128, 193] width 6 height 6
click at [129, 215] on div at bounding box center [128, 216] width 6 height 6
click at [130, 240] on div at bounding box center [128, 240] width 6 height 6
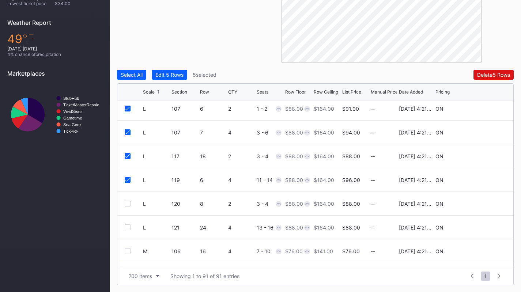
scroll to position [1028, 0]
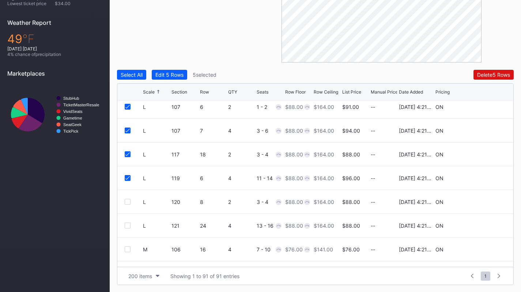
click at [127, 200] on div at bounding box center [128, 202] width 6 height 6
click at [128, 223] on div at bounding box center [128, 226] width 6 height 6
click at [171, 76] on div "Edit 7 Rows" at bounding box center [169, 75] width 28 height 6
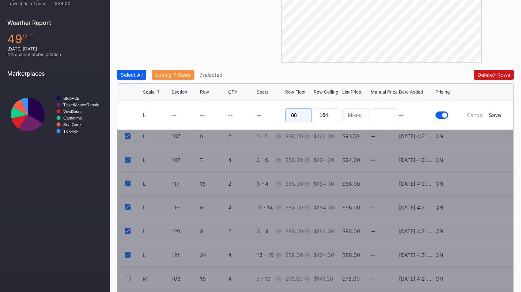
click at [299, 112] on input "88" at bounding box center [298, 115] width 27 height 14
type input "68"
click at [499, 117] on div "Save" at bounding box center [495, 115] width 12 height 6
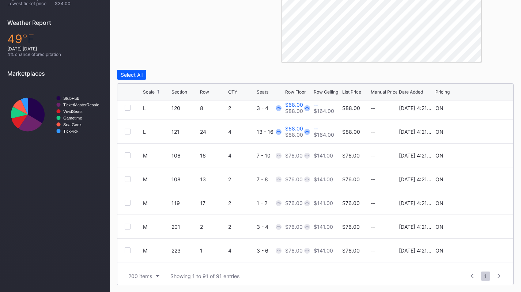
scroll to position [1122, 0]
click at [126, 154] on div at bounding box center [128, 155] width 6 height 6
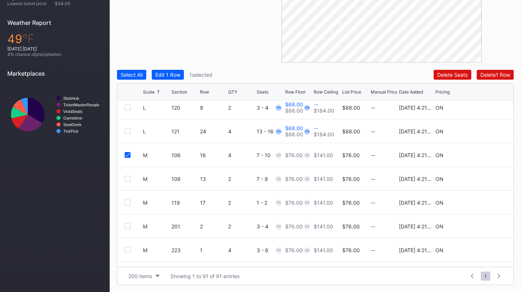
click at [130, 182] on div "M 108 13 2 7 - 8 $76.00 $141.00 $76.00 -- 8/14/2025 4:21PM ON" at bounding box center [315, 179] width 396 height 24
click at [128, 179] on div at bounding box center [128, 179] width 6 height 6
click at [128, 201] on div at bounding box center [128, 203] width 6 height 6
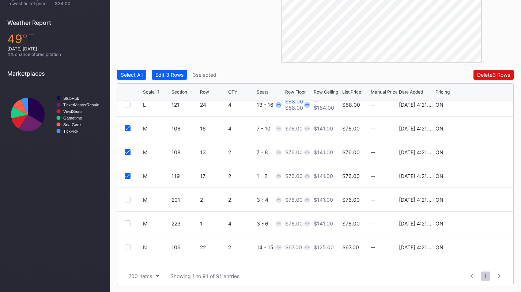
scroll to position [1152, 0]
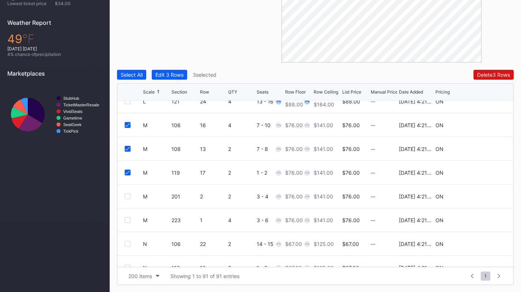
click at [128, 198] on div at bounding box center [128, 197] width 6 height 6
click at [129, 218] on div at bounding box center [128, 220] width 6 height 6
click at [178, 79] on button "Edit 5 Rows" at bounding box center [169, 75] width 35 height 10
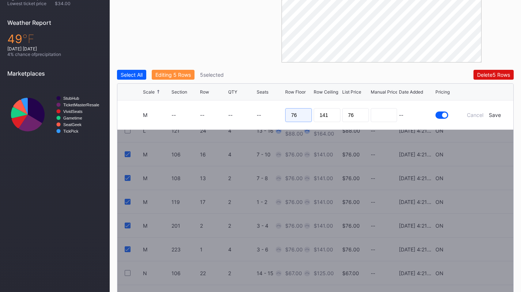
click at [310, 115] on input "76" at bounding box center [298, 115] width 27 height 14
type input "65"
click at [496, 116] on div "Save" at bounding box center [495, 115] width 12 height 6
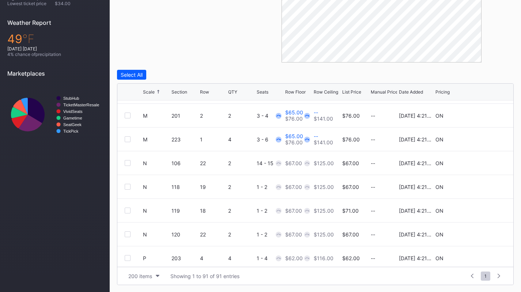
scroll to position [1241, 0]
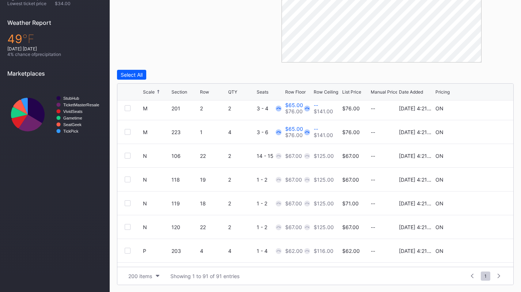
click at [129, 155] on div at bounding box center [128, 156] width 6 height 6
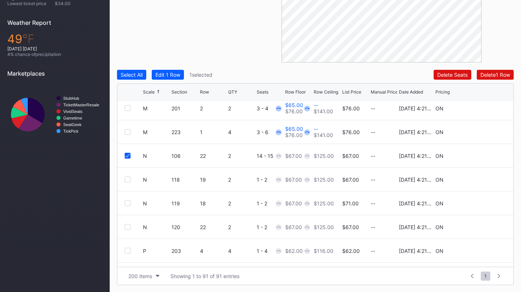
click at [128, 178] on div at bounding box center [128, 180] width 6 height 6
click at [127, 204] on div at bounding box center [128, 203] width 6 height 6
click at [130, 225] on div at bounding box center [128, 227] width 6 height 6
click at [183, 74] on div "Edit 4 Rows" at bounding box center [169, 75] width 28 height 6
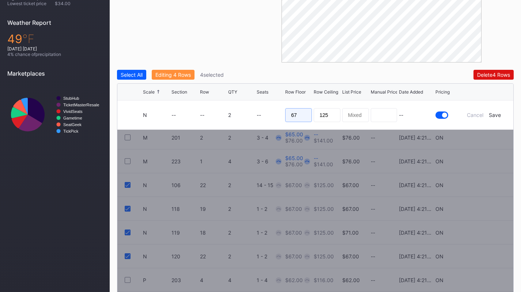
click at [301, 111] on input "67" at bounding box center [298, 115] width 27 height 14
type input "60"
click at [490, 112] on div "Save" at bounding box center [495, 115] width 12 height 6
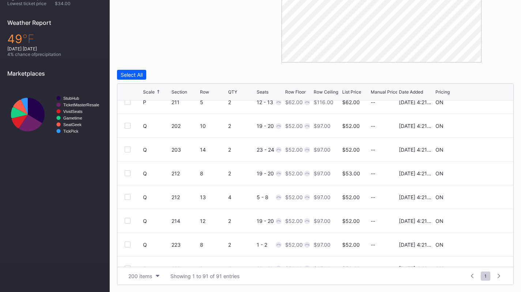
scroll to position [0, 0]
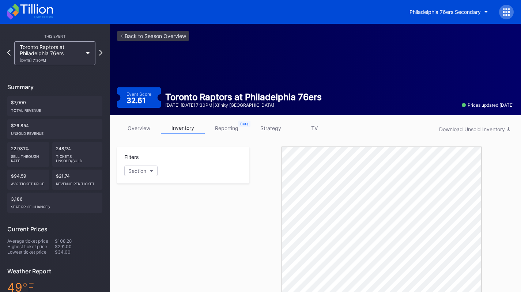
click at [36, 14] on icon at bounding box center [30, 12] width 46 height 16
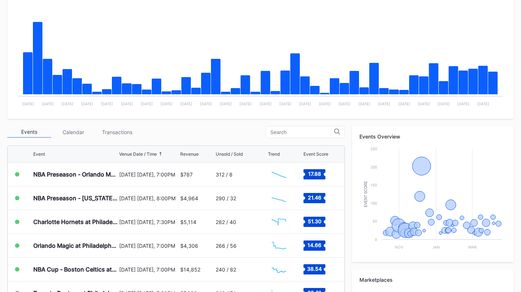
scroll to position [140, 0]
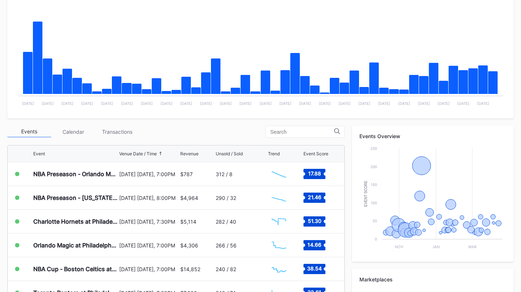
click at [115, 136] on div "Transactions" at bounding box center [117, 131] width 44 height 11
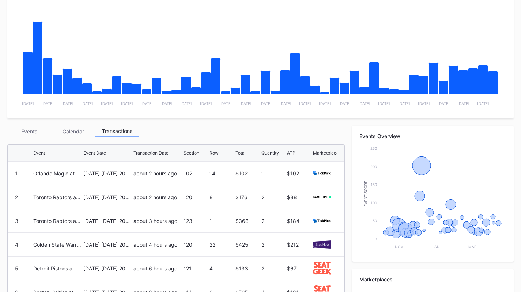
click at [28, 132] on div "Events" at bounding box center [29, 131] width 44 height 11
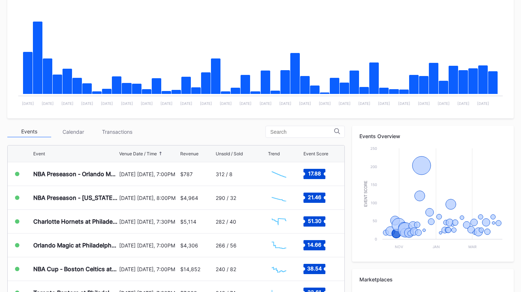
click at [53, 240] on div "Orlando Magic at Philadelphia 76ers" at bounding box center [75, 245] width 84 height 23
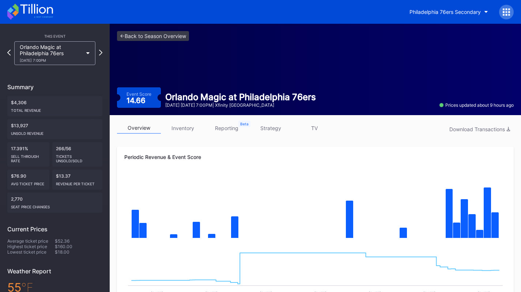
click at [191, 123] on link "inventory" at bounding box center [183, 128] width 44 height 11
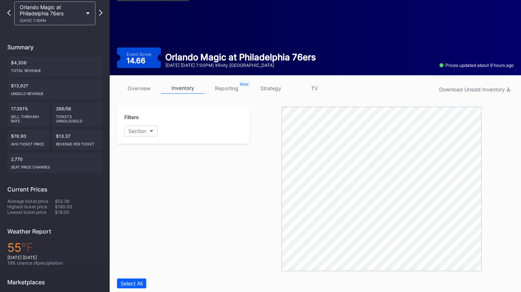
scroll to position [38, 0]
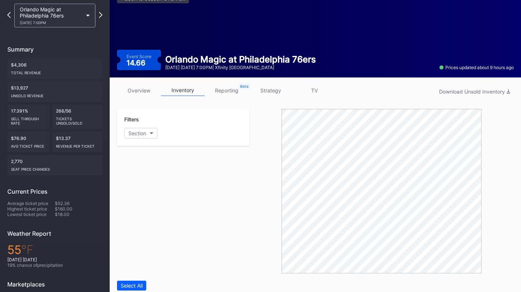
click at [141, 85] on link "overview" at bounding box center [139, 90] width 44 height 11
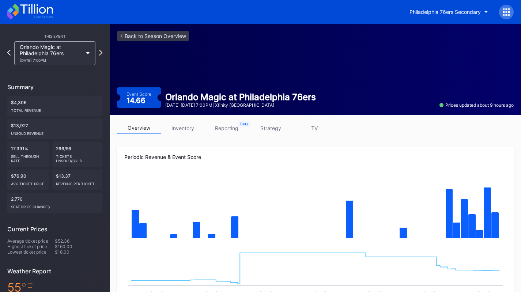
click at [275, 128] on link "strategy" at bounding box center [271, 128] width 44 height 11
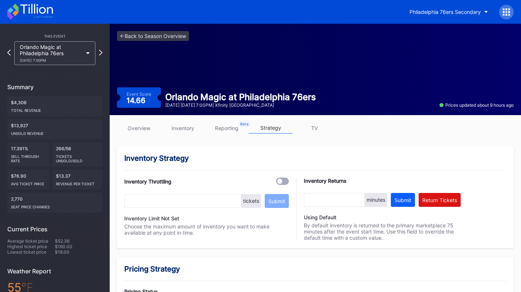
click at [53, 45] on div "Orlando Magic at Philadelphia 76ers 10/27 Monday 7:00PM" at bounding box center [51, 53] width 63 height 19
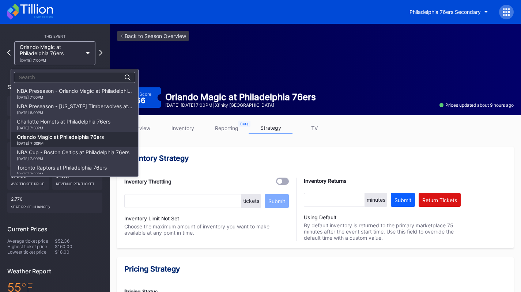
scroll to position [46, 0]
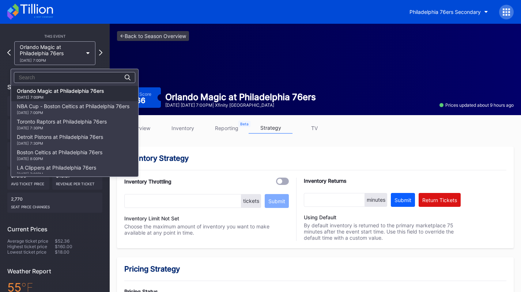
click at [57, 114] on div "[DATE] 7:00PM" at bounding box center [73, 112] width 113 height 4
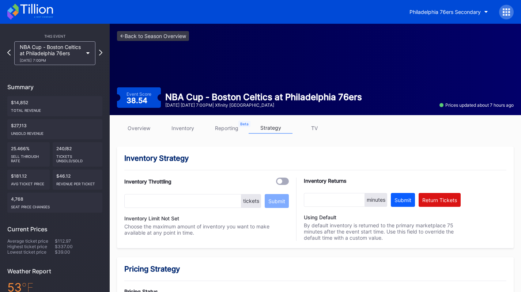
click at [83, 39] on div "This Event NBA Cup - Boston Celtics at Philadelphia 76ers 10/31 Friday 7:00PM" at bounding box center [54, 48] width 95 height 34
drag, startPoint x: 57, startPoint y: 16, endPoint x: 50, endPoint y: 11, distance: 8.6
click at [50, 11] on div "Philadelphia 76ers Secondary" at bounding box center [260, 12] width 521 height 24
click at [50, 11] on icon at bounding box center [30, 12] width 46 height 16
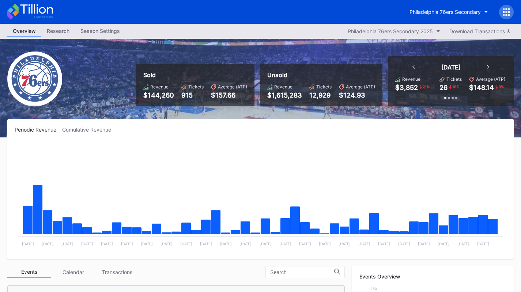
click at [436, 14] on div "Philadelphia 76ers Secondary" at bounding box center [445, 12] width 71 height 6
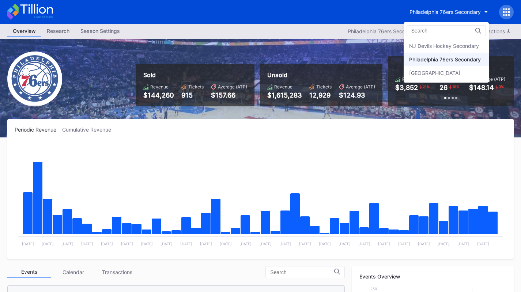
click at [430, 72] on div "Prudential Center Secondary" at bounding box center [434, 73] width 51 height 6
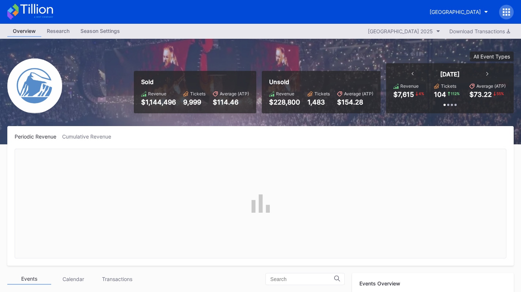
click at [218, 136] on div "Periodic Revenue Cumulative Revenue" at bounding box center [261, 137] width 492 height 6
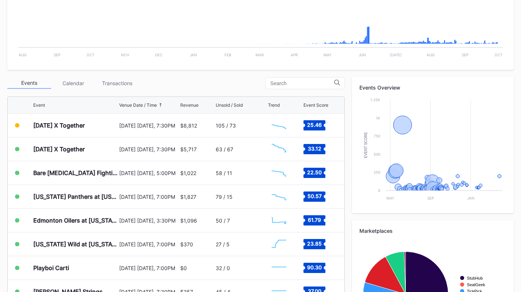
scroll to position [196, 0]
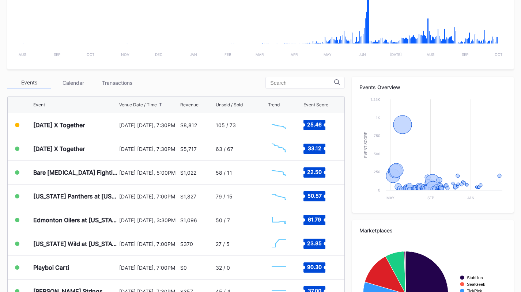
click at [129, 119] on div "October 1 Wednesday, 7:30PM" at bounding box center [148, 124] width 59 height 23
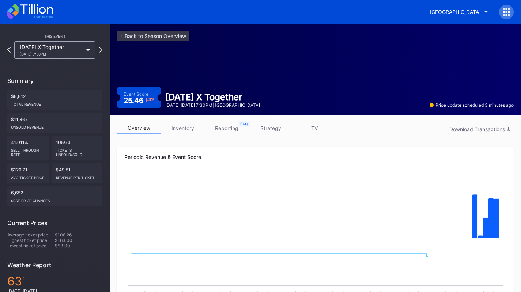
scroll to position [254, 0]
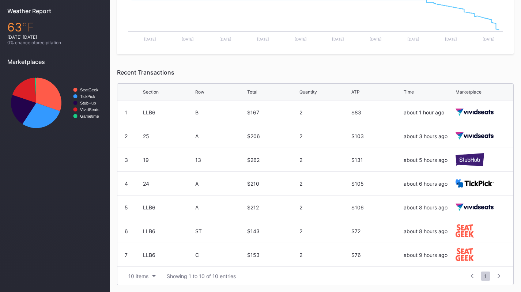
click at [129, 119] on div "1 LLB6 B $167 2 $83 about 1 hour ago" at bounding box center [315, 113] width 396 height 24
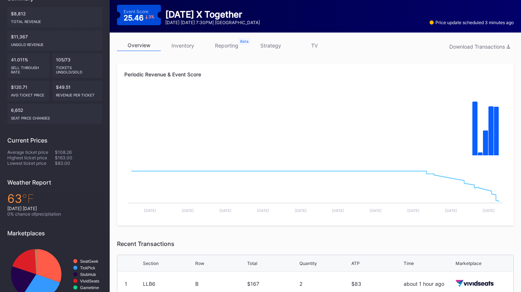
scroll to position [0, 0]
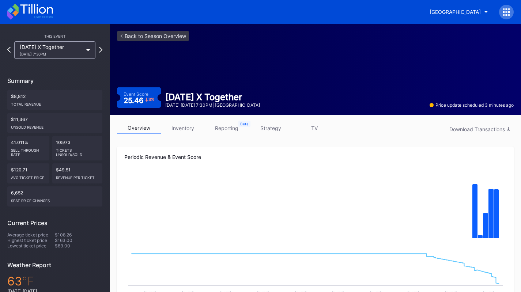
click at [67, 52] on div "10/1 Wednesday 7:30PM" at bounding box center [51, 54] width 63 height 4
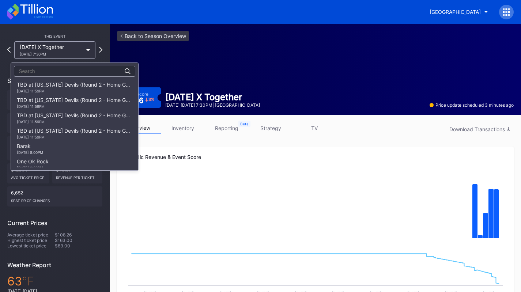
scroll to position [799, 0]
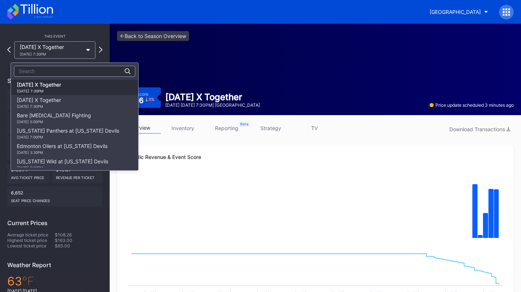
click at [61, 101] on div "Tomorrow X Together 10/2 Thursday 7:30PM" at bounding box center [39, 103] width 44 height 12
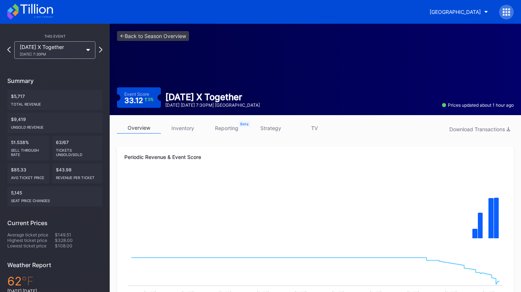
click at [48, 46] on div "Tomorrow X Together 10/2 Thursday 7:30PM" at bounding box center [51, 50] width 63 height 12
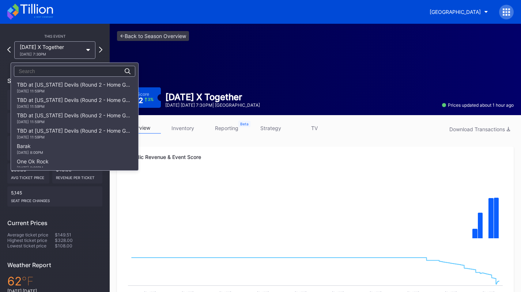
scroll to position [814, 0]
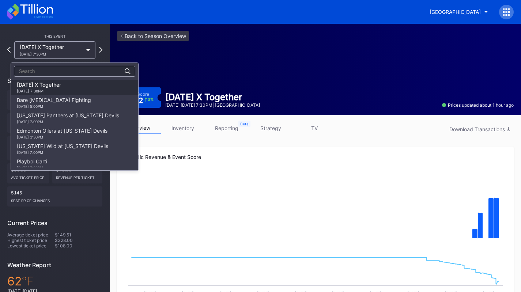
click at [61, 115] on div "Florida Panthers at New Jersey Devils 10/16 Thursday 7:00PM" at bounding box center [68, 118] width 102 height 12
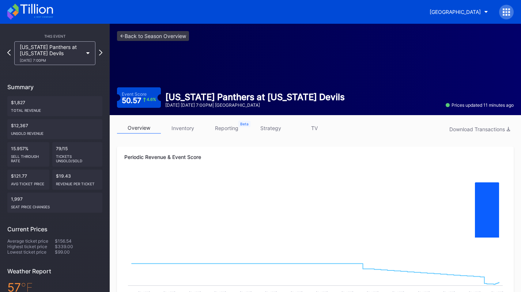
click at [66, 61] on div "10/16 Thursday 7:00PM" at bounding box center [51, 60] width 63 height 4
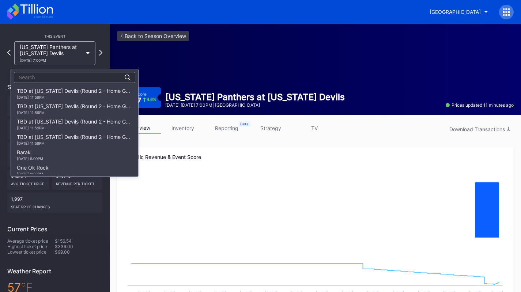
scroll to position [845, 0]
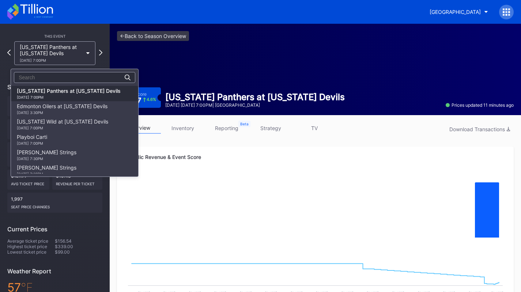
click at [68, 106] on div "Edmonton Oilers at New Jersey Devils 10/18 Saturday 3:30PM" at bounding box center [62, 109] width 91 height 12
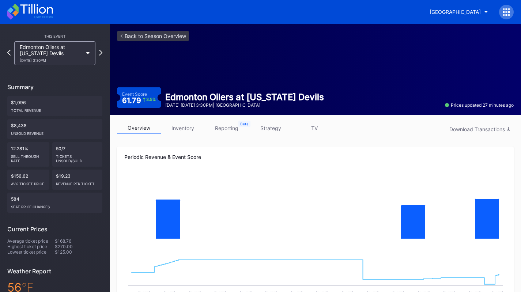
click at [49, 46] on div "Edmonton Oilers at New Jersey Devils 10/18 Saturday 3:30PM" at bounding box center [51, 53] width 63 height 19
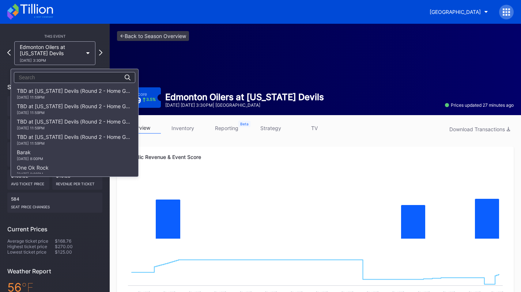
scroll to position [860, 0]
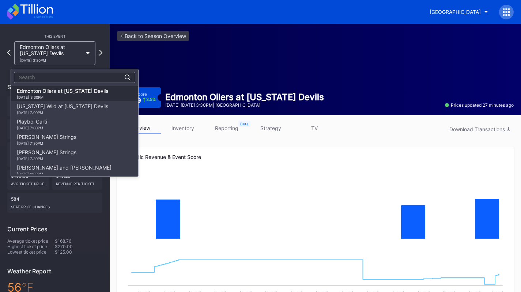
click at [59, 107] on div "Minnesota Wild at New Jersey Devils 10/22 Wednesday 7:00PM" at bounding box center [62, 109] width 91 height 12
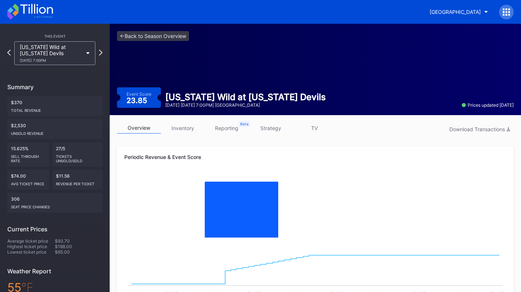
click at [44, 17] on icon at bounding box center [30, 12] width 46 height 16
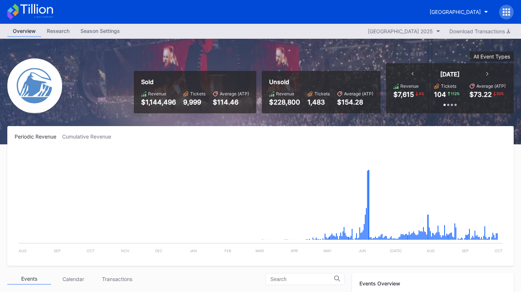
click at [454, 10] on div "Prudential Center Secondary" at bounding box center [455, 12] width 51 height 6
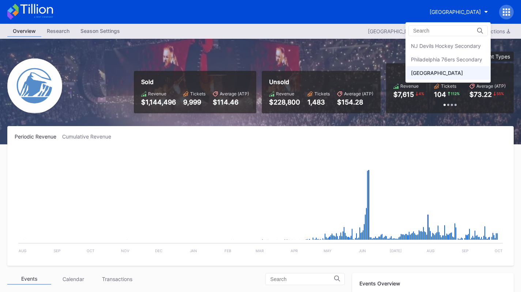
click at [452, 50] on div "NJ Devils Hockey Secondary" at bounding box center [448, 46] width 85 height 14
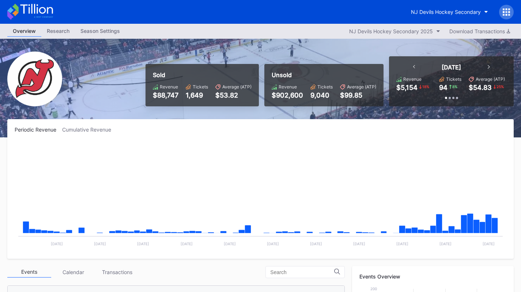
scroll to position [71, 0]
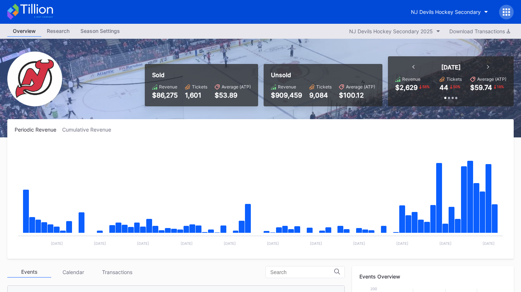
scroll to position [71, 0]
click at [454, 8] on button "NJ Devils Hockey Secondary" at bounding box center [450, 12] width 88 height 14
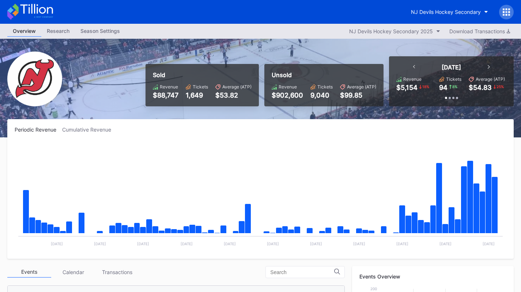
scroll to position [71, 0]
click at [447, 15] on button "NJ Devils Hockey Secondary" at bounding box center [450, 12] width 88 height 14
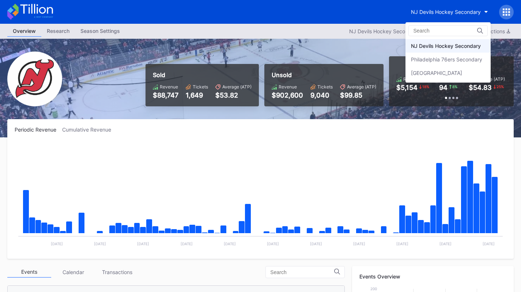
click at [449, 57] on div "Philadelphia 76ers Secondary" at bounding box center [446, 59] width 71 height 6
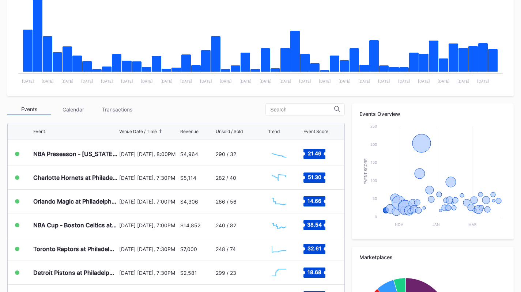
scroll to position [21, 0]
click at [98, 232] on div "NBA Cup - Boston Celtics at Philadelphia 76ers" at bounding box center [75, 225] width 84 height 23
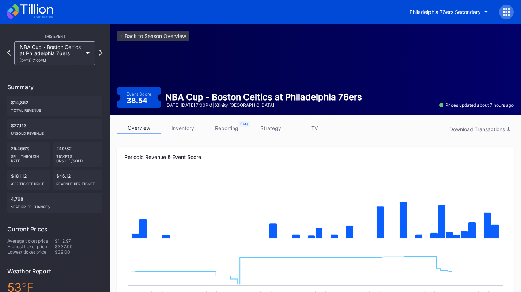
click at [192, 133] on link "inventory" at bounding box center [183, 128] width 44 height 11
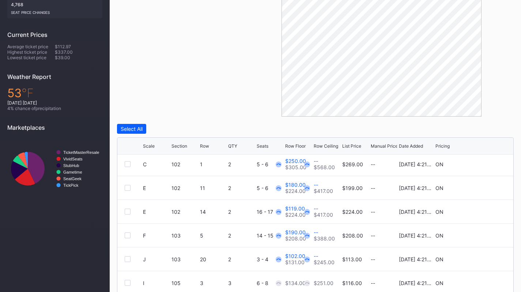
scroll to position [68, 0]
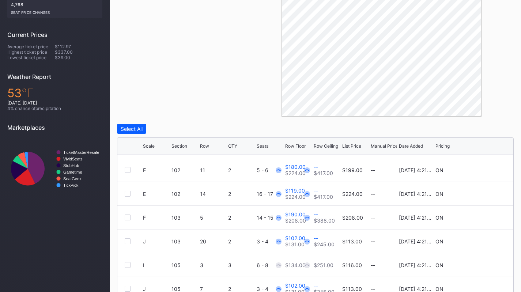
click at [154, 148] on div "Scale" at bounding box center [156, 145] width 27 height 5
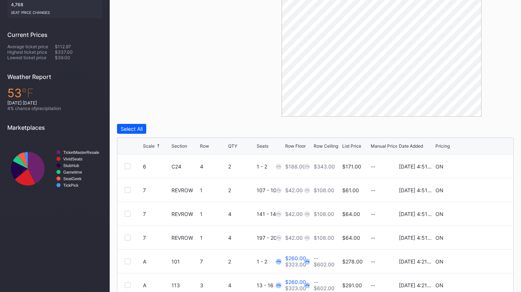
scroll to position [249, 0]
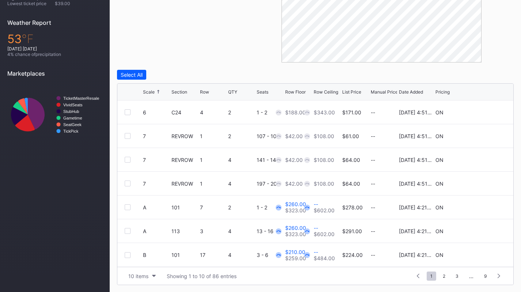
click at [149, 278] on button "10 items" at bounding box center [142, 276] width 35 height 10
click at [150, 262] on div "200 items" at bounding box center [142, 258] width 35 height 14
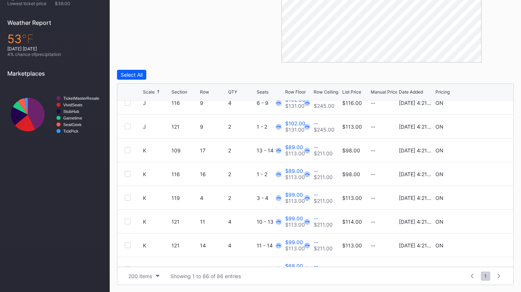
scroll to position [649, 0]
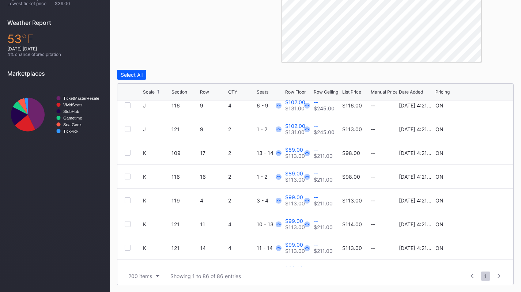
click at [172, 233] on div "121" at bounding box center [185, 224] width 27 height 23
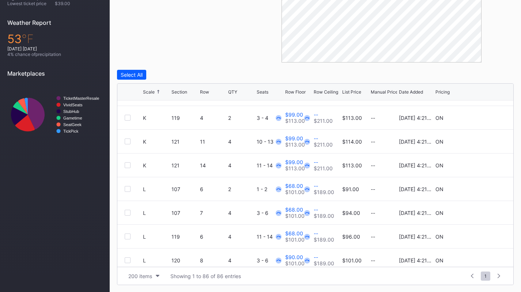
scroll to position [733, 0]
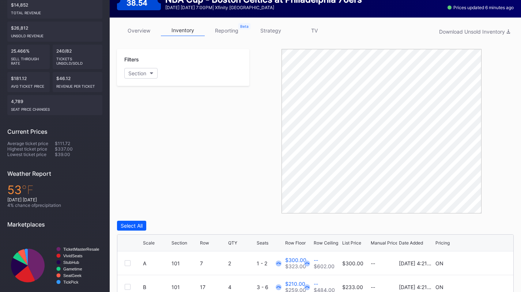
scroll to position [249, 0]
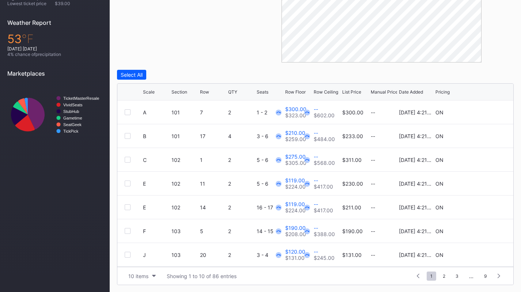
click at [146, 282] on div "10 items Showing 1 to 10 of 86 entries 1 ... -1 0 1 2 3 ... 9" at bounding box center [315, 276] width 396 height 18
click at [150, 275] on button "10 items" at bounding box center [142, 276] width 35 height 10
click at [150, 260] on div "200 items" at bounding box center [142, 258] width 35 height 14
click at [150, 94] on div "Scale Section Row QTY Seats Row Floor Row Ceiling List Price Manual Price Date …" at bounding box center [315, 92] width 396 height 17
click at [151, 90] on div "Scale" at bounding box center [149, 91] width 12 height 5
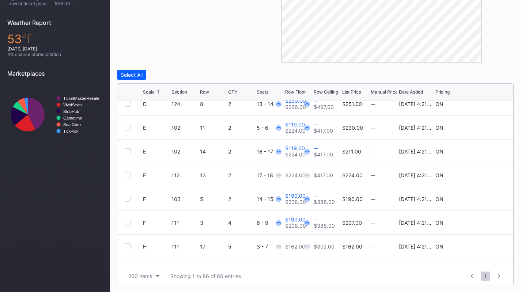
scroll to position [0, 0]
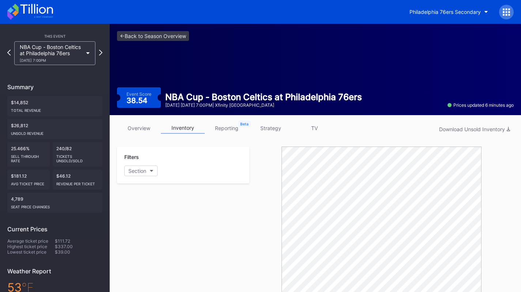
click at [53, 22] on div "Philadelphia 76ers Secondary" at bounding box center [260, 12] width 521 height 24
click at [49, 17] on icon at bounding box center [43, 16] width 19 height 1
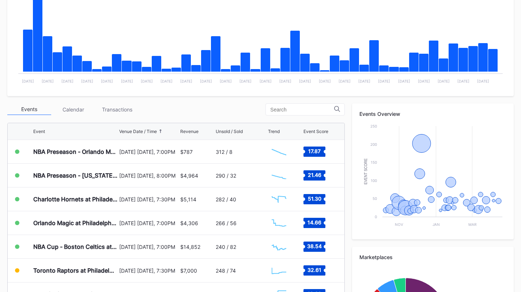
scroll to position [261, 0]
